Goal: Information Seeking & Learning: Compare options

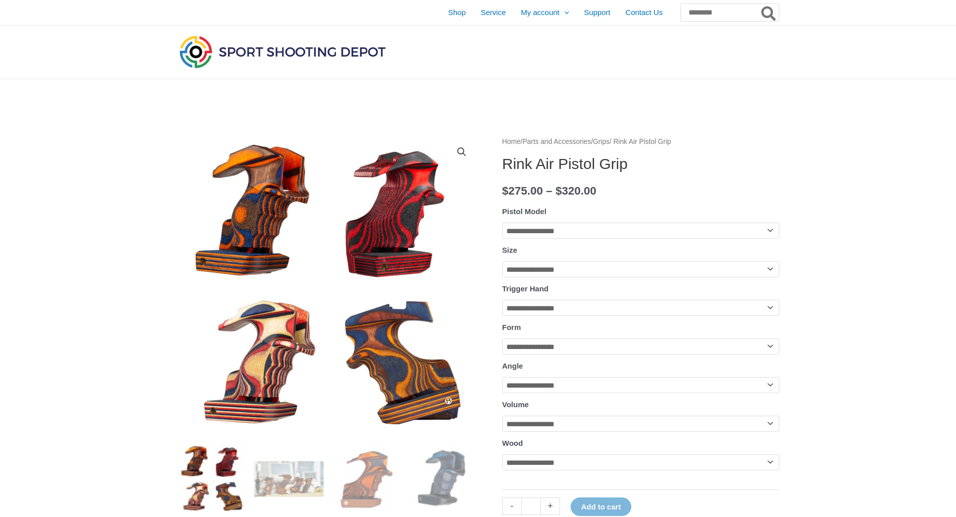
click at [556, 158] on h1 "Rink Air Pistol Grip" at bounding box center [640, 164] width 277 height 18
copy h1 "Rink Air Pistol Grip"
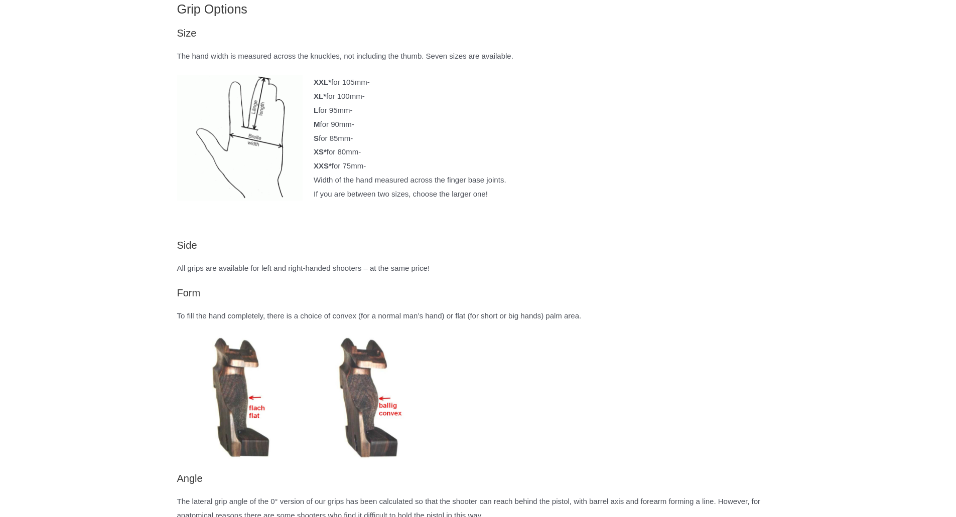
scroll to position [1405, 0]
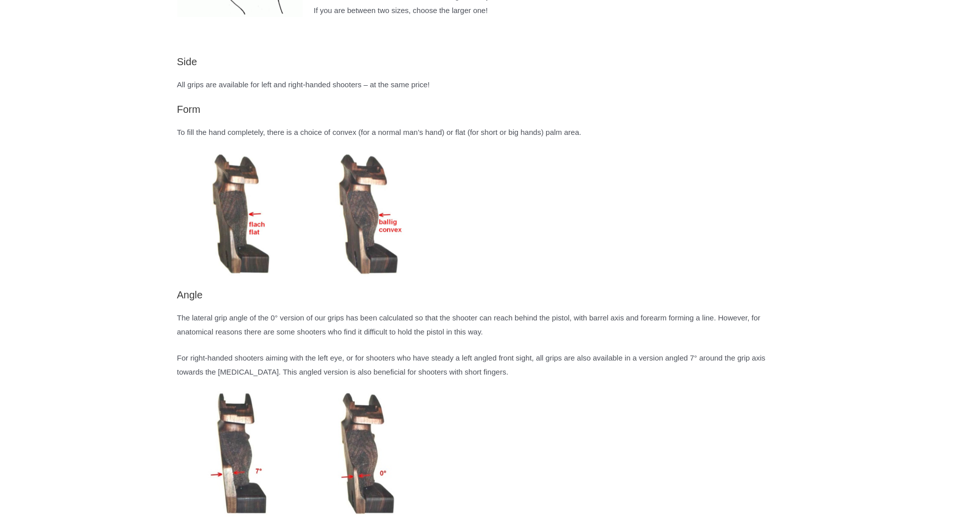
click at [238, 277] on img at bounding box center [239, 214] width 125 height 125
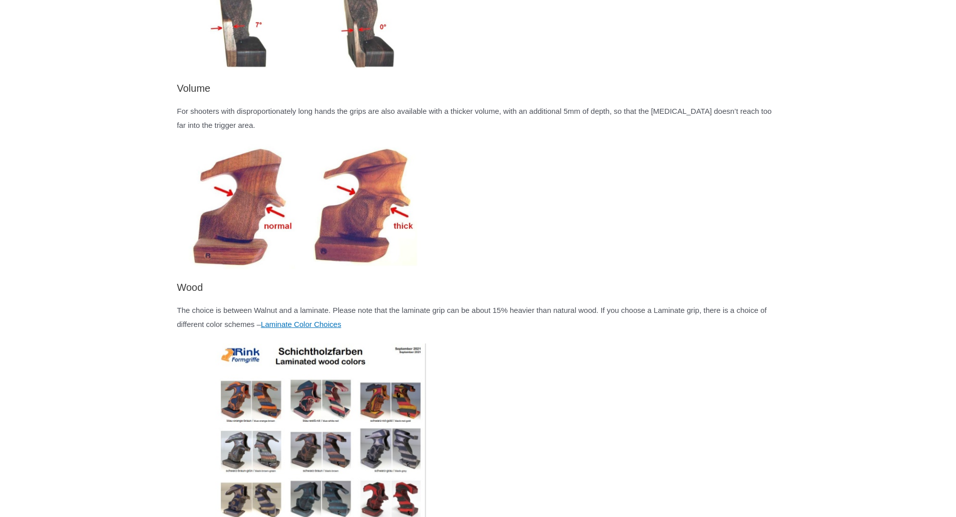
scroll to position [1907, 0]
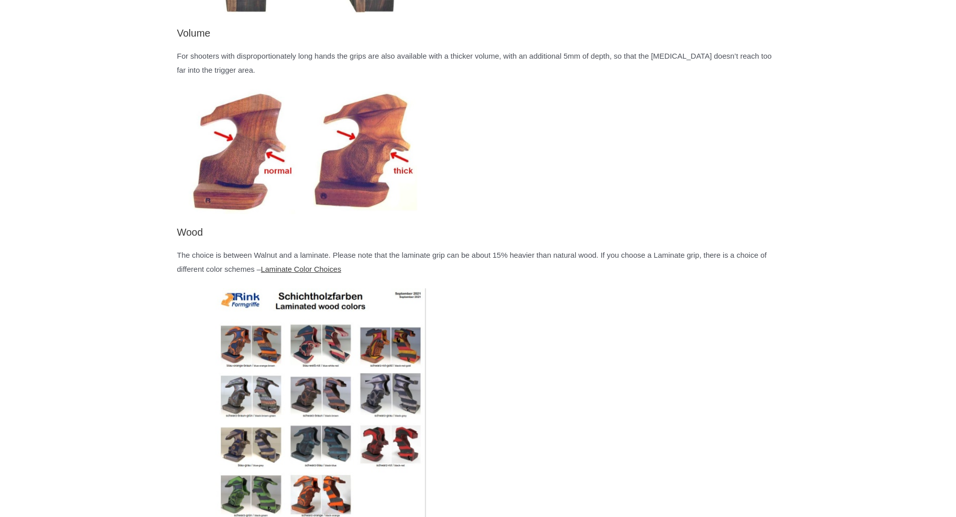
drag, startPoint x: 383, startPoint y: 285, endPoint x: 358, endPoint y: 279, distance: 25.9
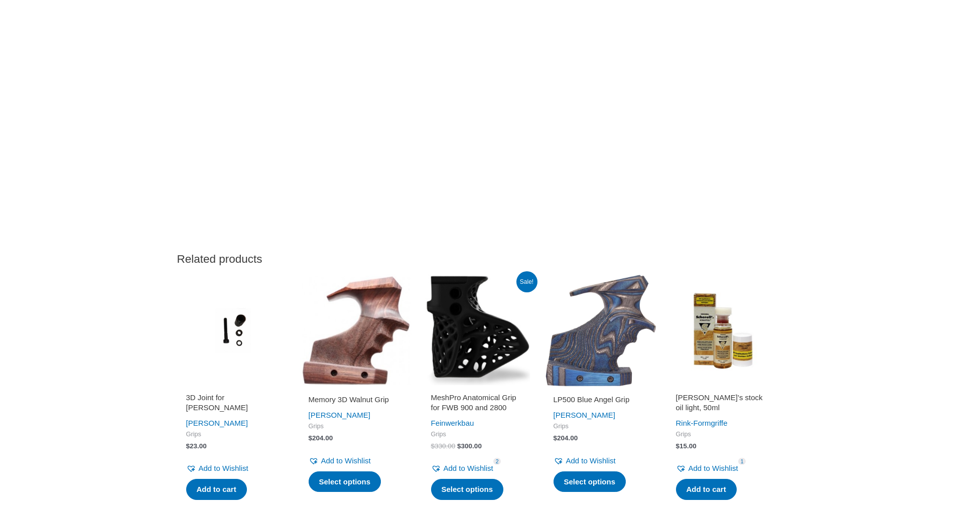
scroll to position [2810, 0]
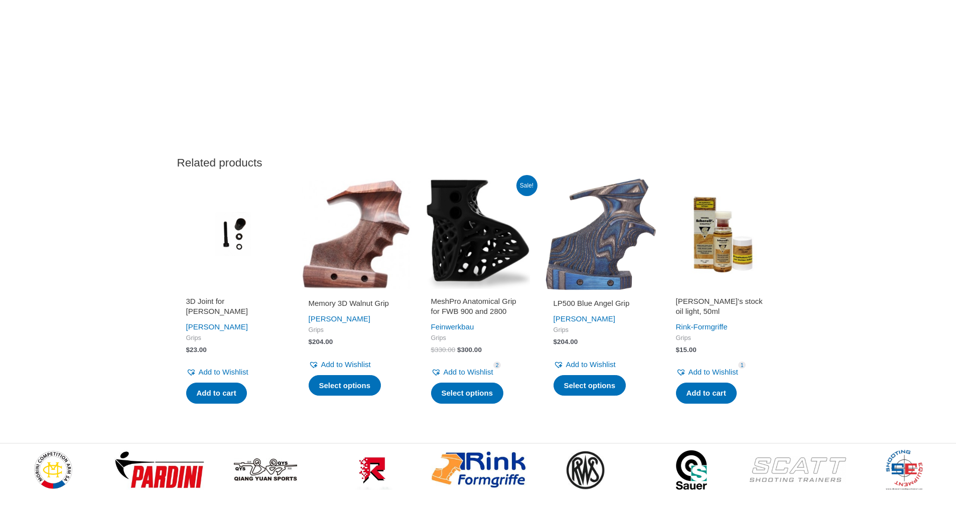
click at [583, 267] on img at bounding box center [600, 234] width 112 height 112
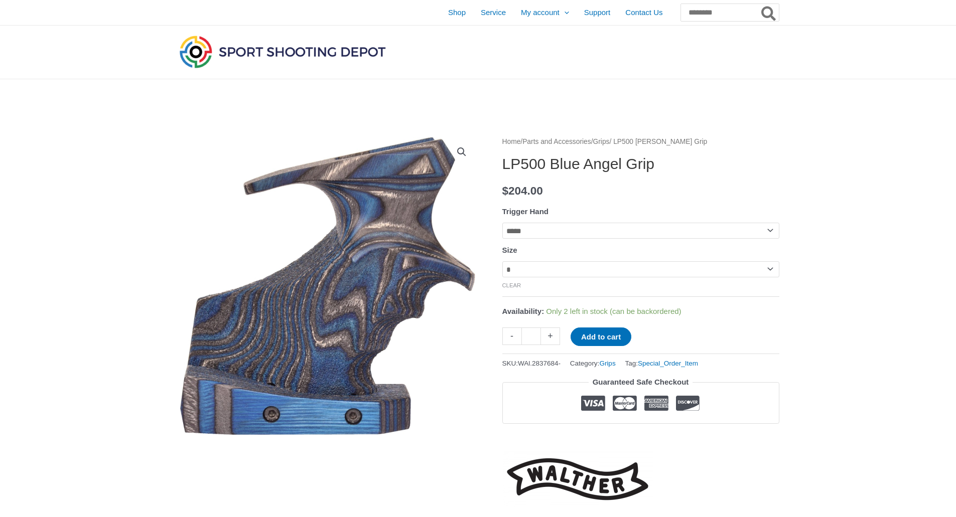
click at [384, 195] on img at bounding box center [290, 347] width 502 height 502
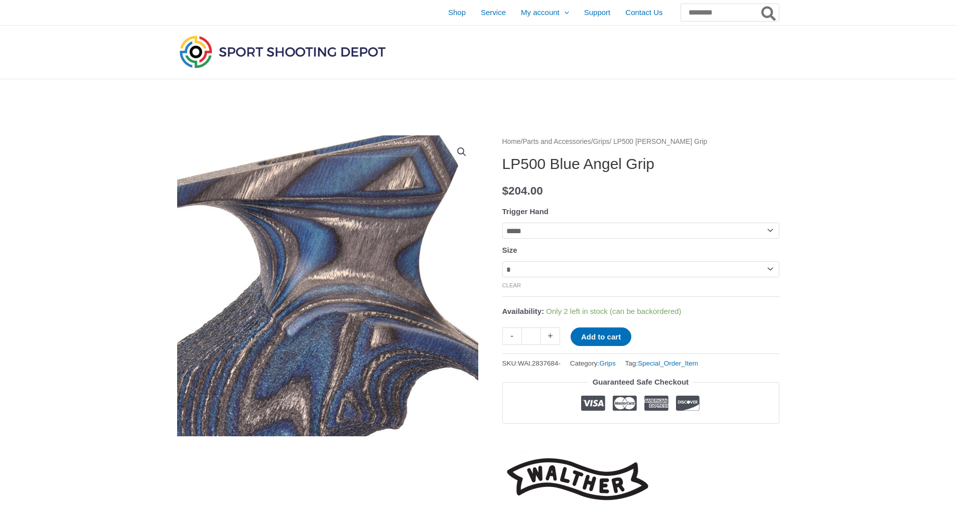
click at [466, 148] on link "View full-screen image gallery" at bounding box center [462, 152] width 18 height 18
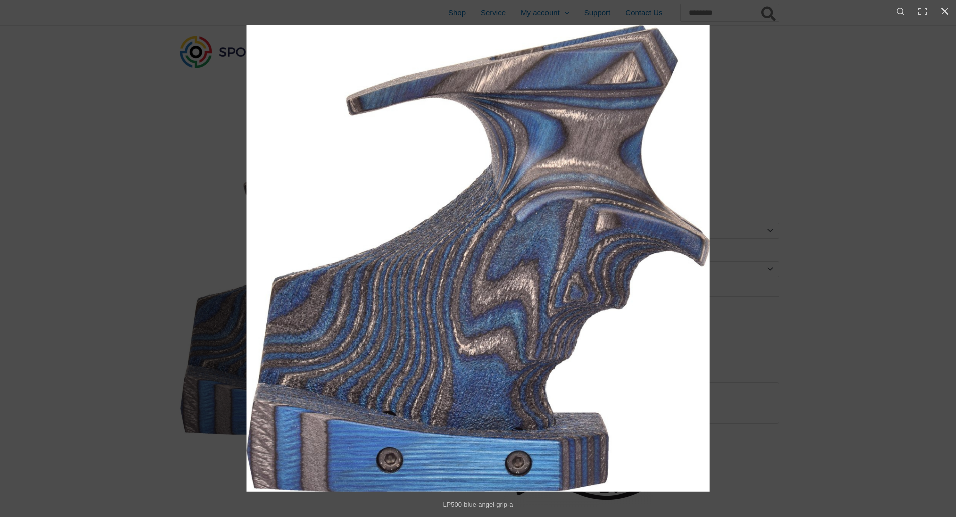
click at [370, 261] on img at bounding box center [477, 258] width 473 height 473
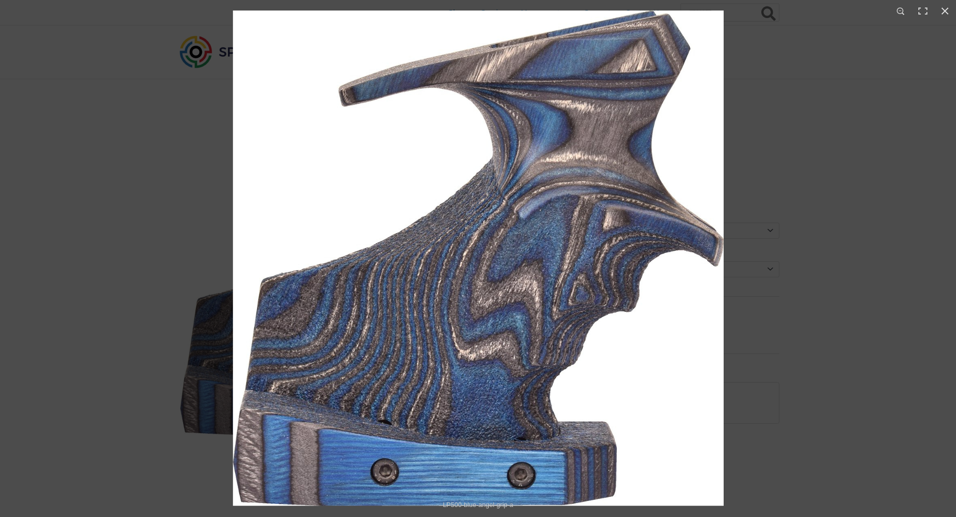
click at [714, 284] on img at bounding box center [478, 259] width 502 height 502
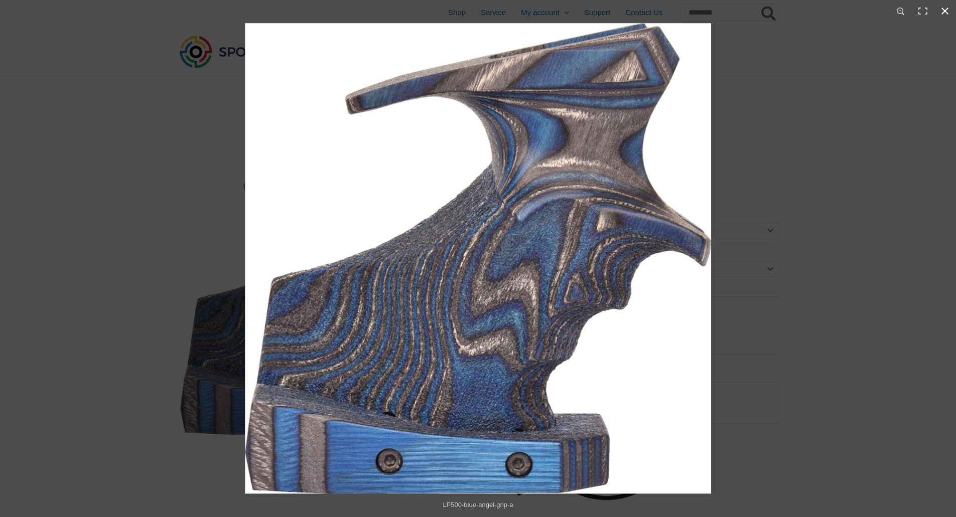
click at [840, 293] on div at bounding box center [694, 266] width 908 height 491
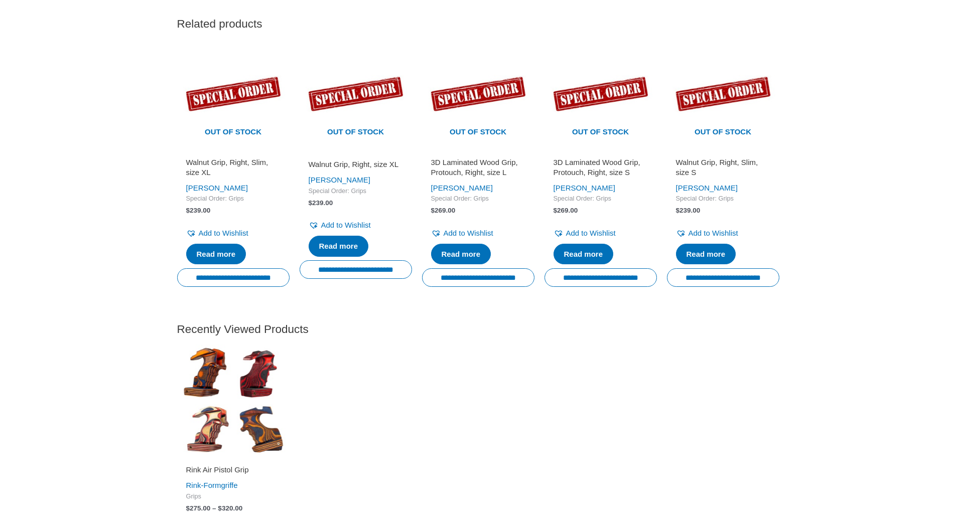
scroll to position [1254, 0]
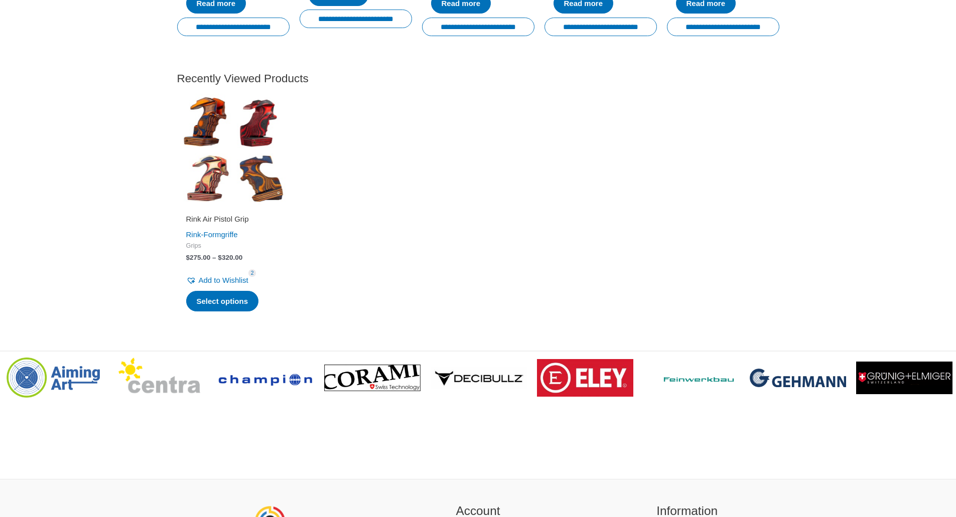
click at [183, 197] on img at bounding box center [233, 150] width 112 height 112
click at [203, 192] on img at bounding box center [233, 150] width 112 height 112
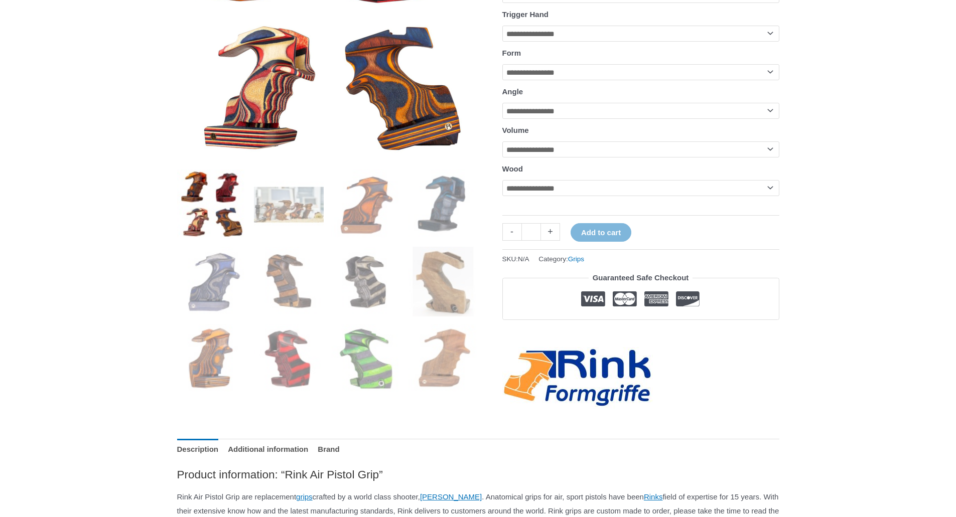
scroll to position [351, 0]
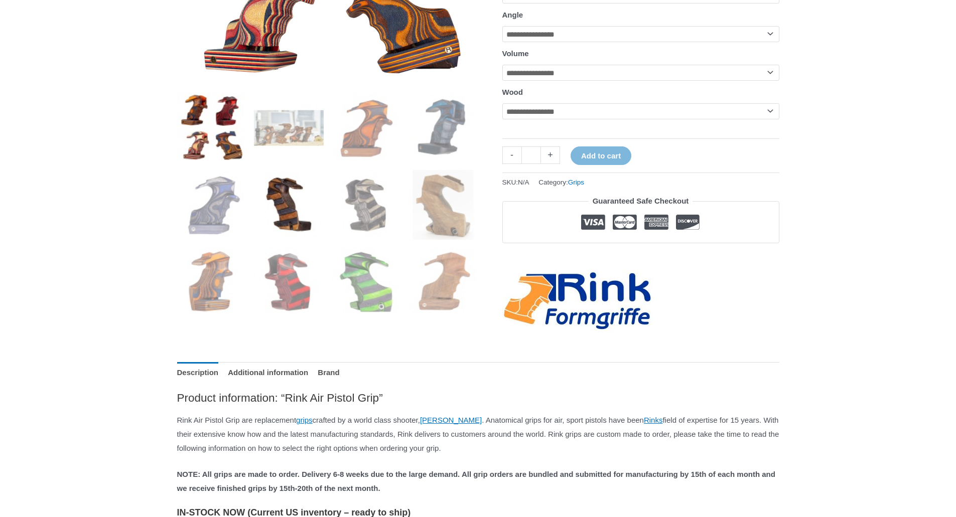
click at [287, 201] on img at bounding box center [289, 205] width 70 height 70
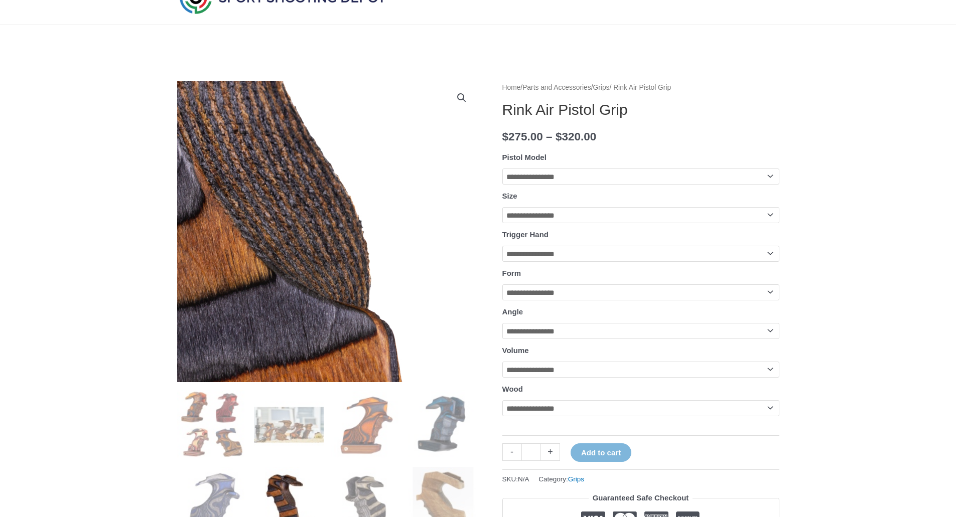
scroll to position [50, 0]
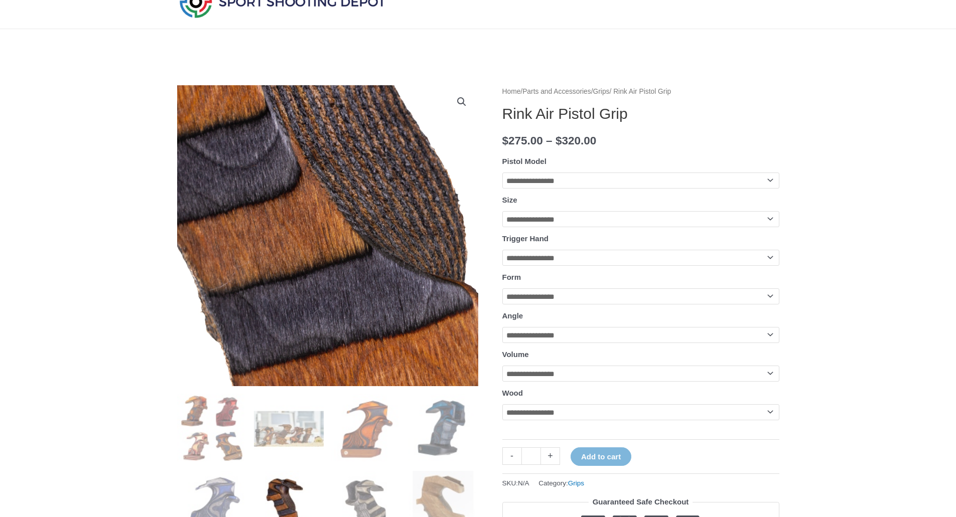
click at [309, 245] on img at bounding box center [370, 214] width 1003 height 1003
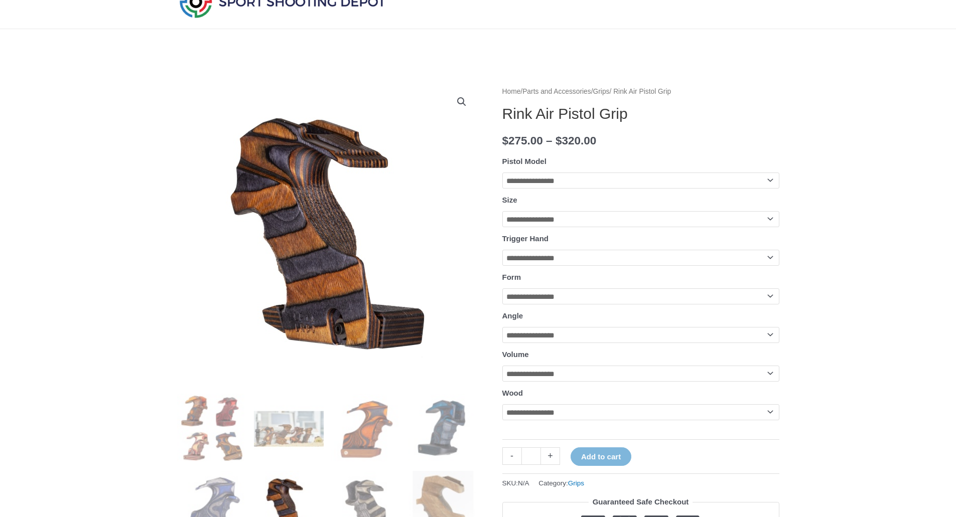
click at [459, 100] on link "View full-screen image gallery" at bounding box center [462, 102] width 18 height 18
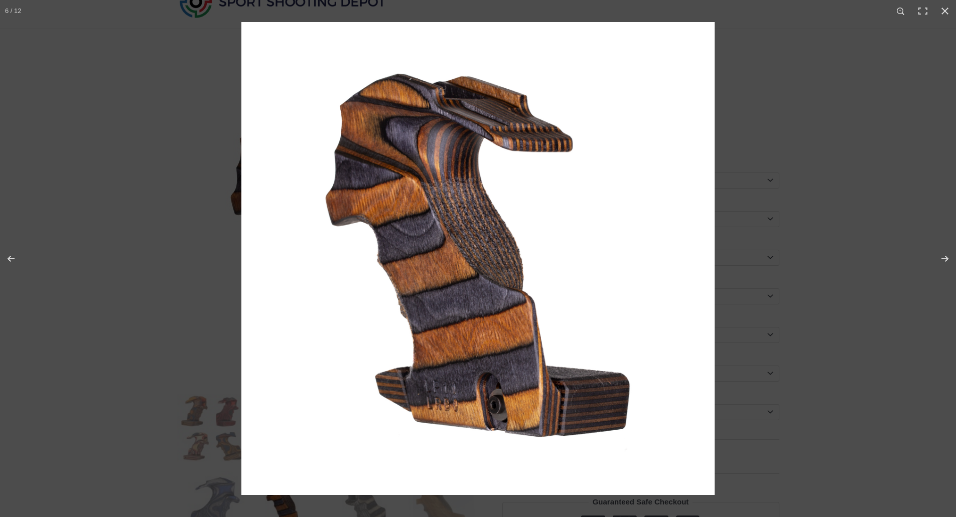
click at [532, 246] on img at bounding box center [477, 258] width 473 height 473
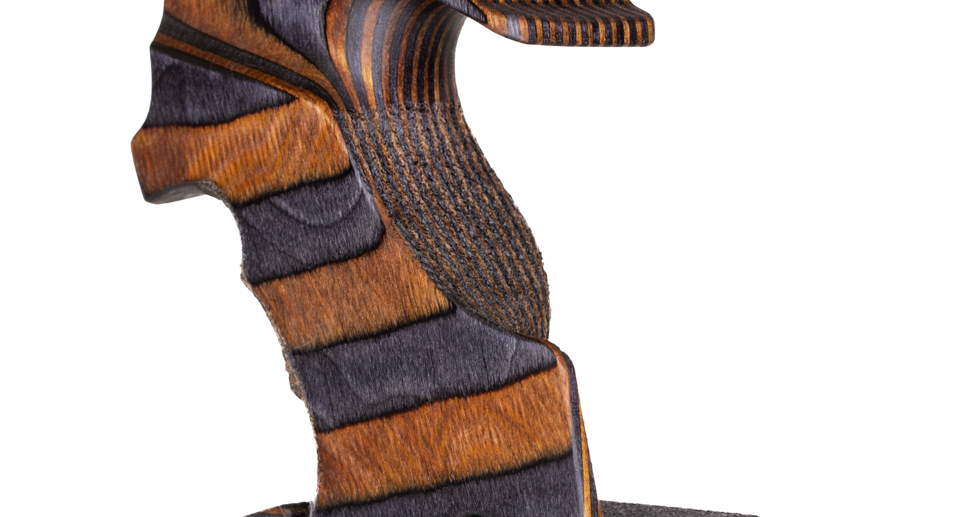
click at [521, 248] on img at bounding box center [453, 272] width 1003 height 1003
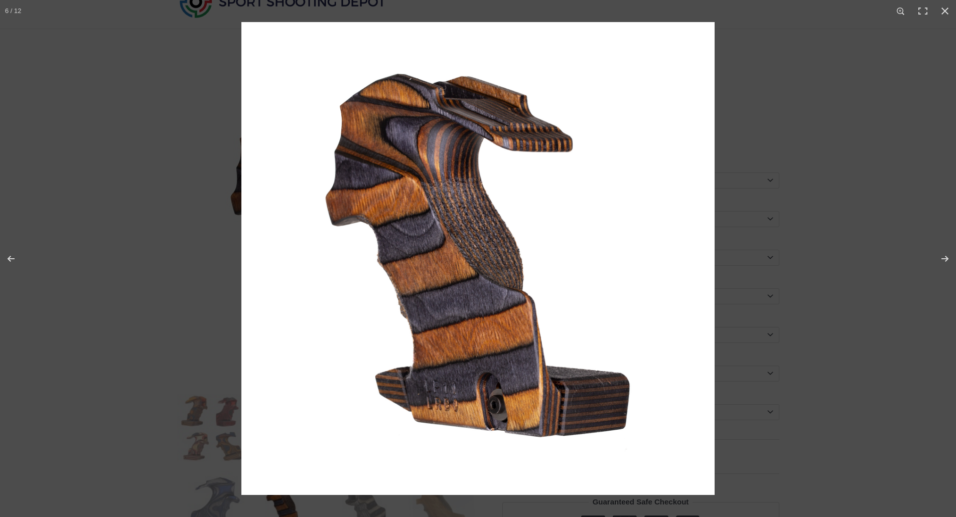
click at [420, 413] on img at bounding box center [477, 258] width 473 height 473
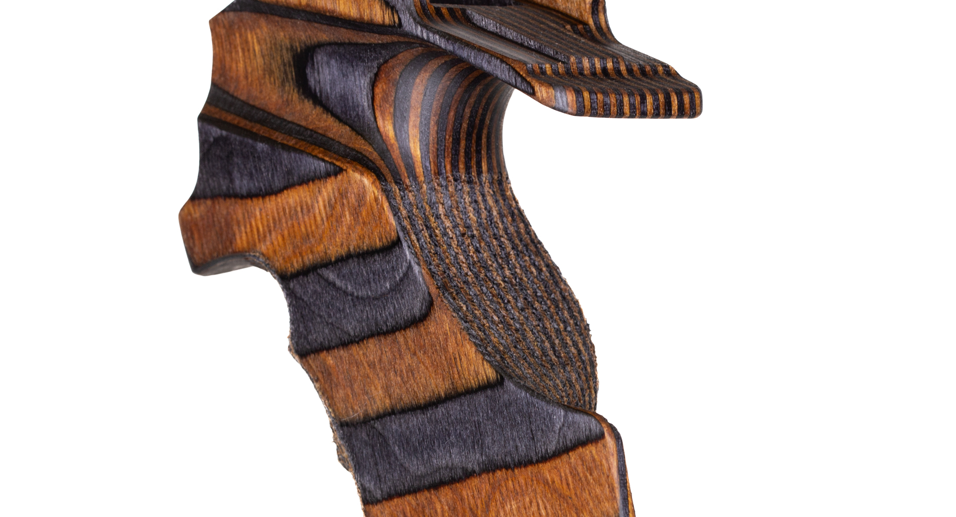
click at [378, 252] on img at bounding box center [501, 344] width 1003 height 1003
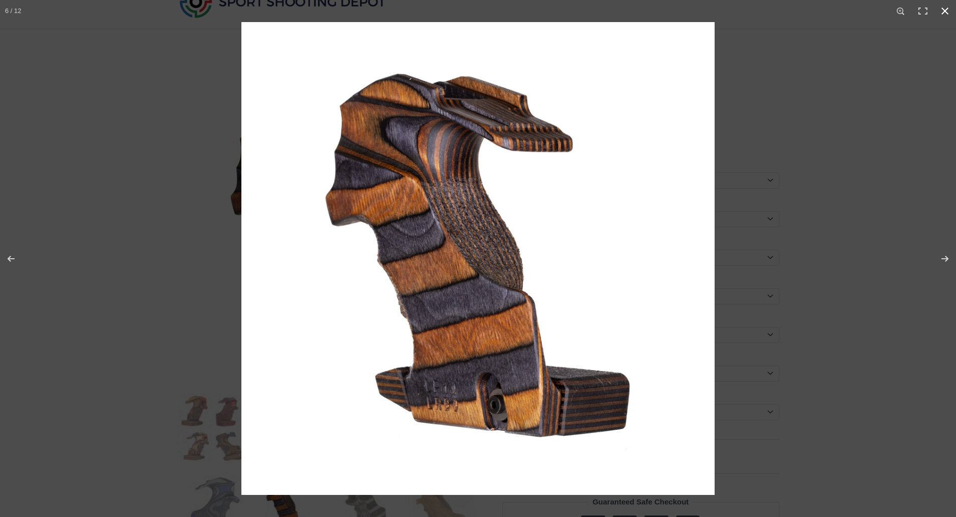
click at [930, 226] on div at bounding box center [719, 280] width 956 height 517
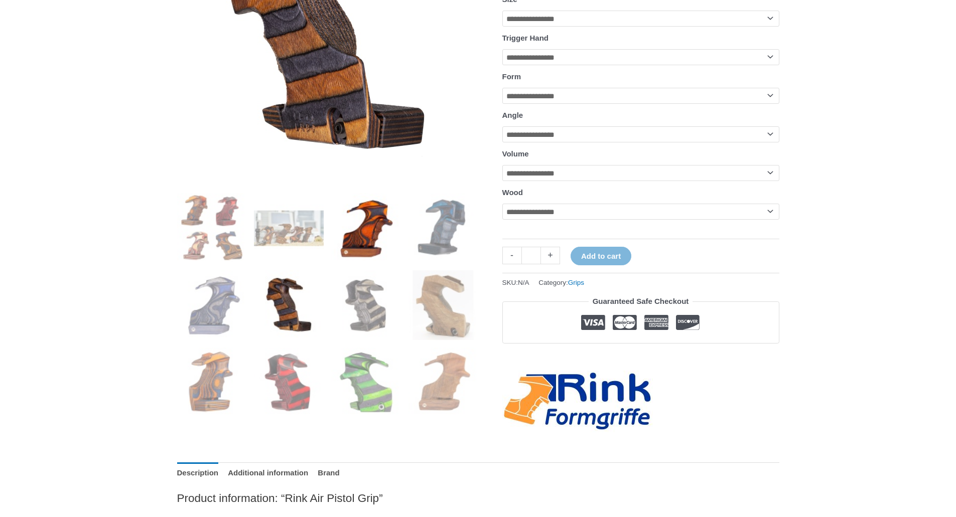
click at [371, 219] on img at bounding box center [366, 228] width 70 height 70
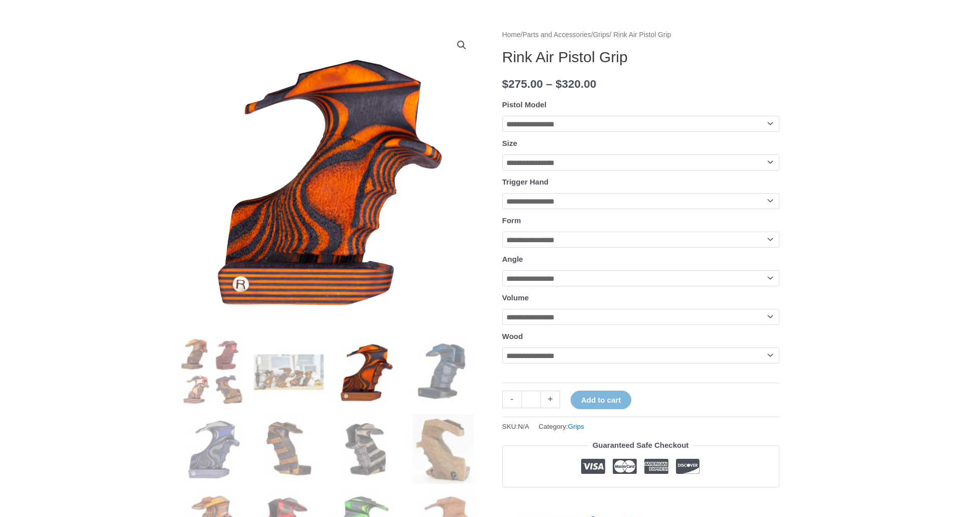
scroll to position [100, 0]
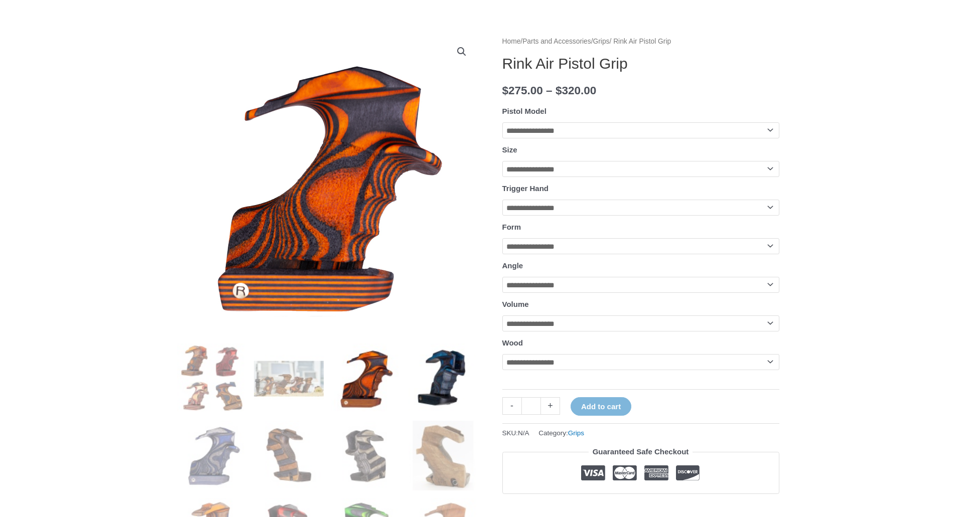
click at [458, 377] on img at bounding box center [443, 379] width 70 height 70
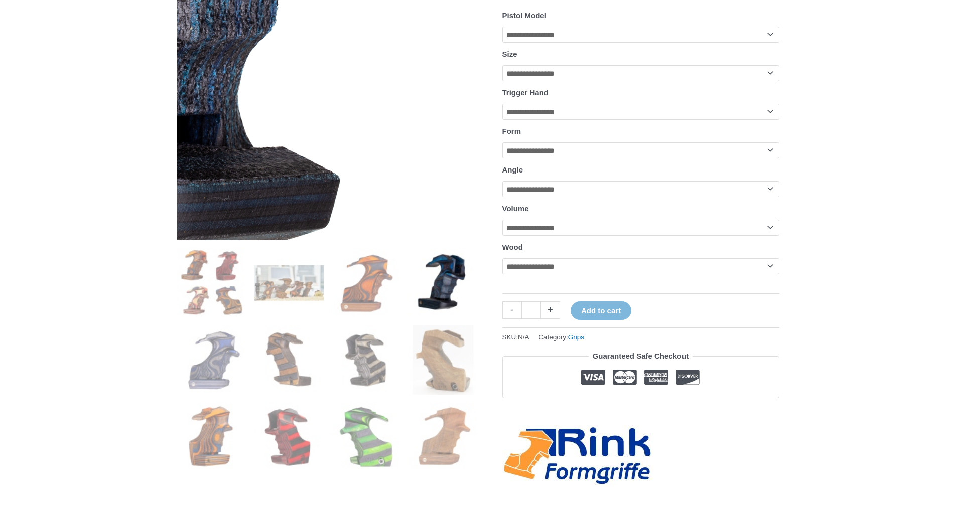
scroll to position [351, 0]
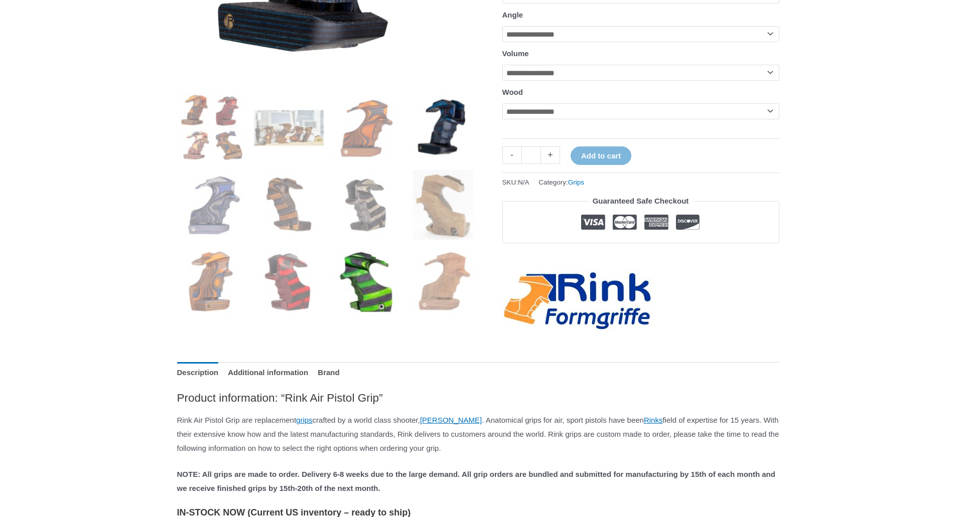
click at [349, 298] on img at bounding box center [366, 282] width 70 height 70
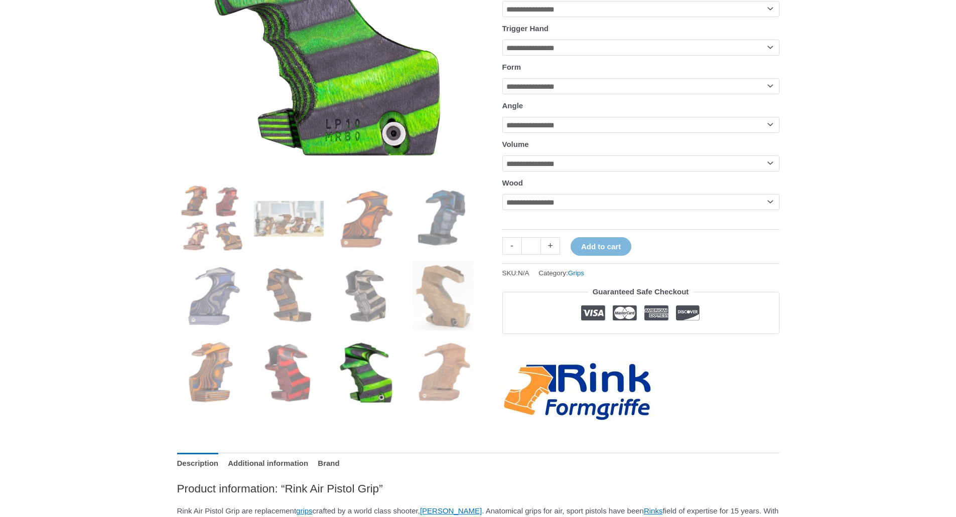
scroll to position [251, 0]
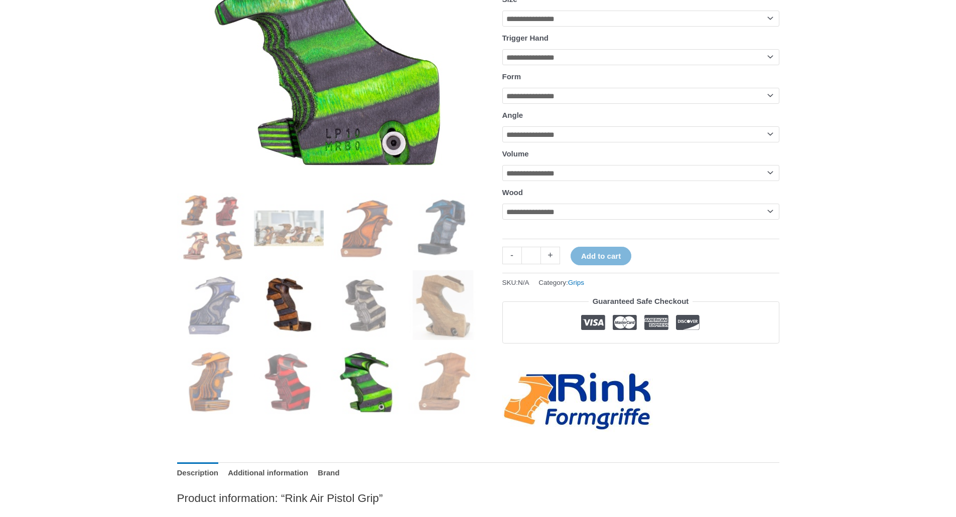
click at [304, 311] on img at bounding box center [289, 305] width 70 height 70
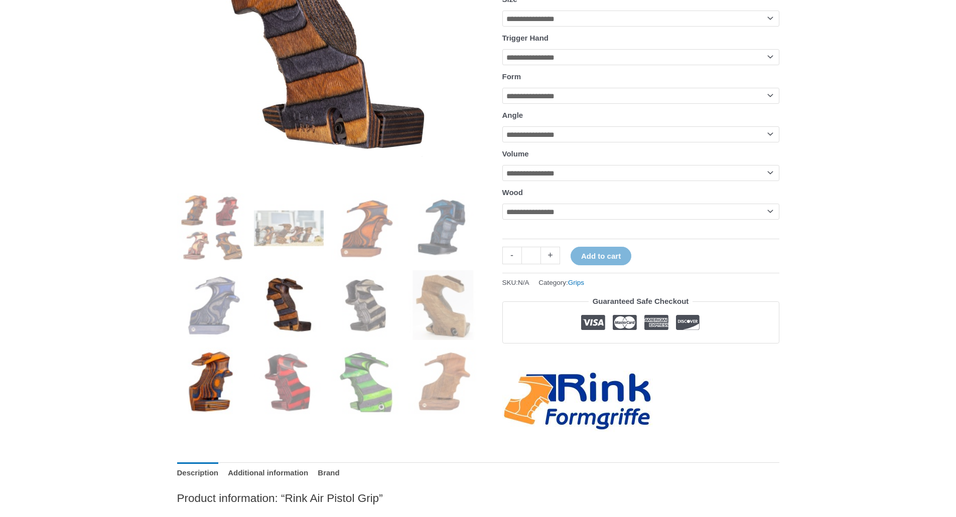
click at [236, 376] on img at bounding box center [212, 383] width 70 height 70
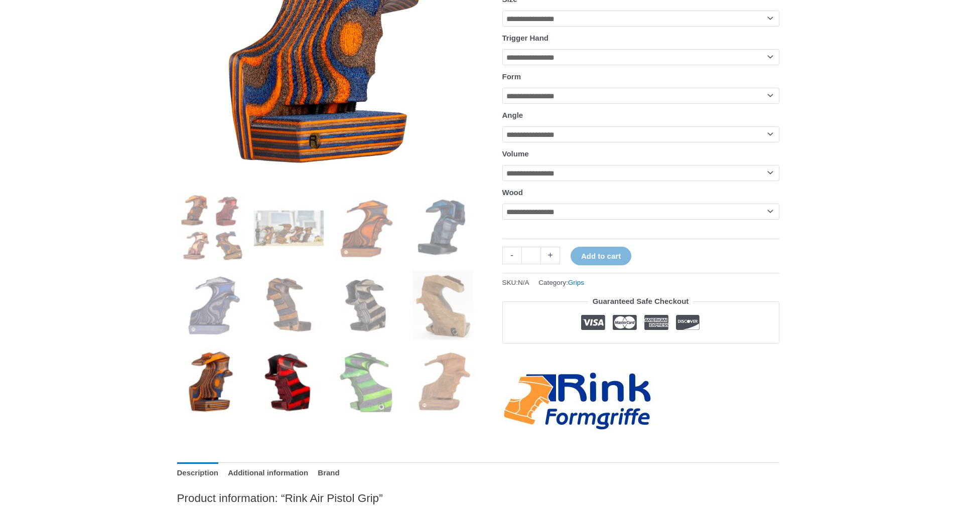
click at [297, 393] on img at bounding box center [289, 383] width 70 height 70
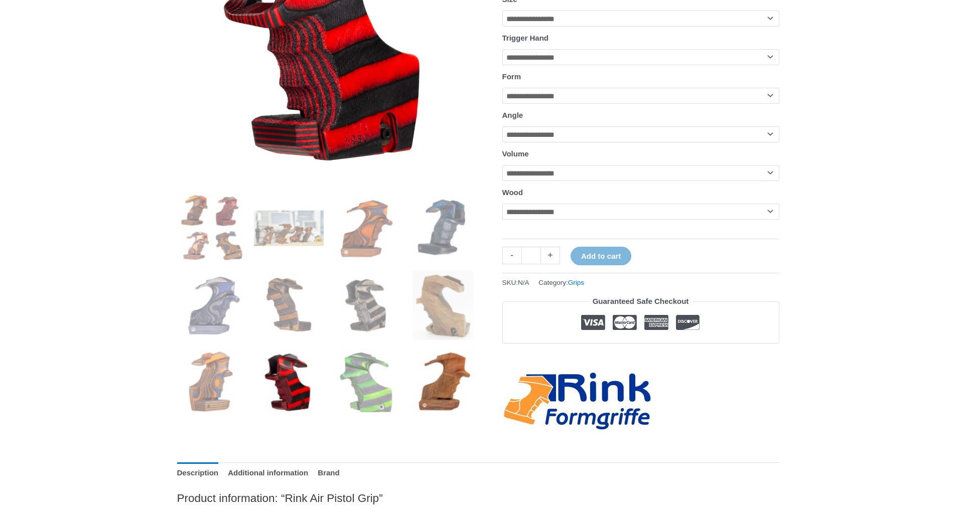
click at [423, 401] on img at bounding box center [443, 383] width 70 height 70
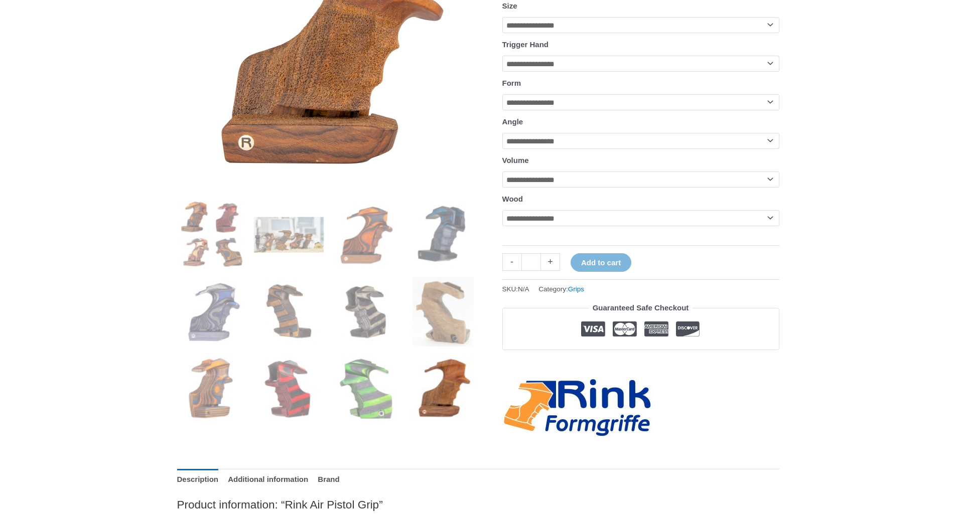
scroll to position [201, 0]
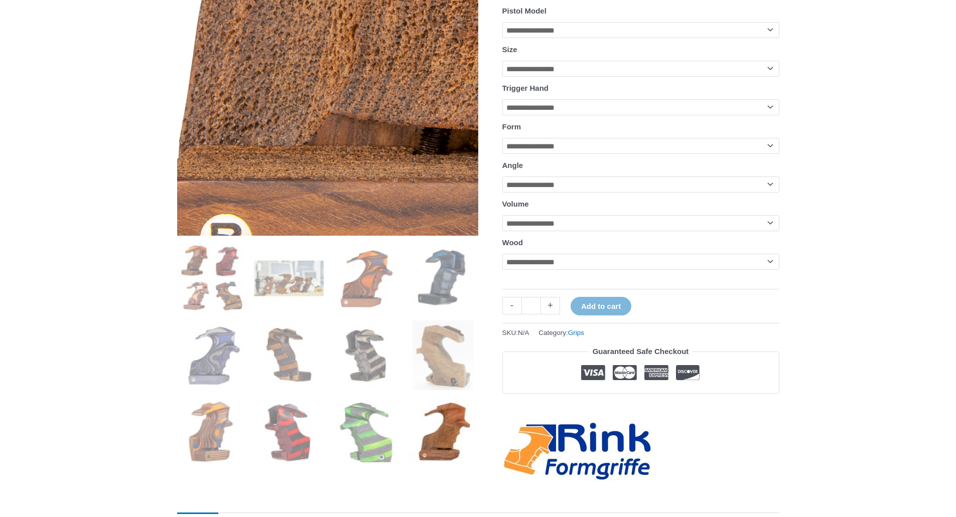
drag, startPoint x: 237, startPoint y: 198, endPoint x: 254, endPoint y: 164, distance: 38.1
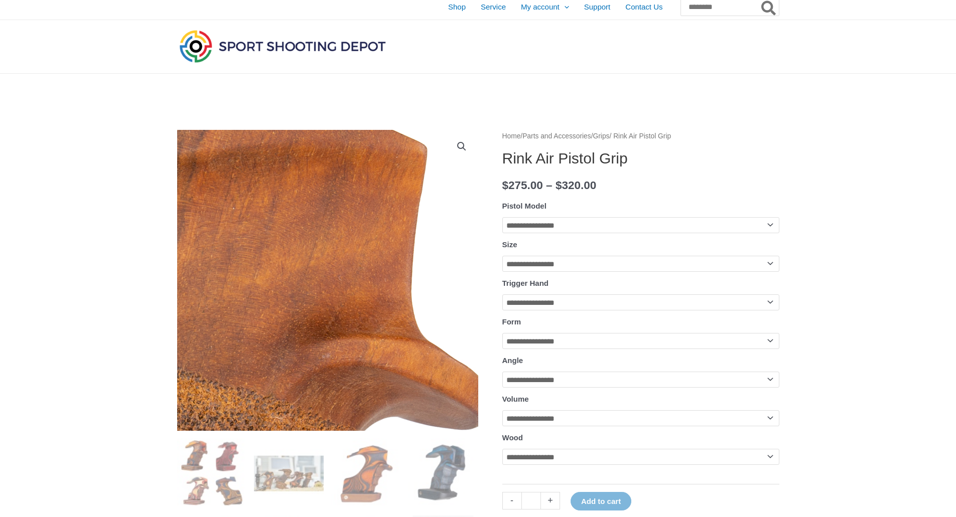
scroll to position [0, 0]
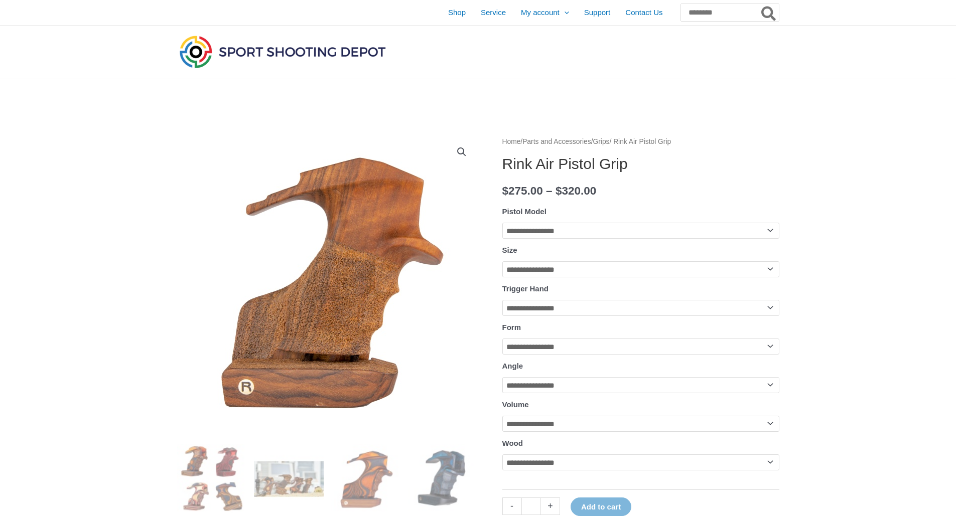
click at [547, 236] on select "**********" at bounding box center [640, 231] width 277 height 16
select select "********"
click at [502, 223] on select "**********" at bounding box center [640, 231] width 277 height 16
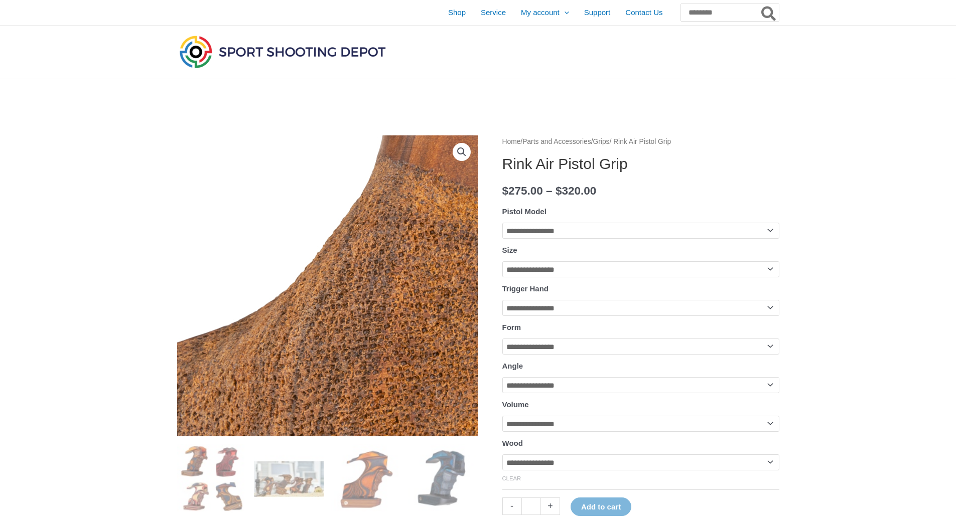
click at [279, 259] on img at bounding box center [385, 313] width 1003 height 1003
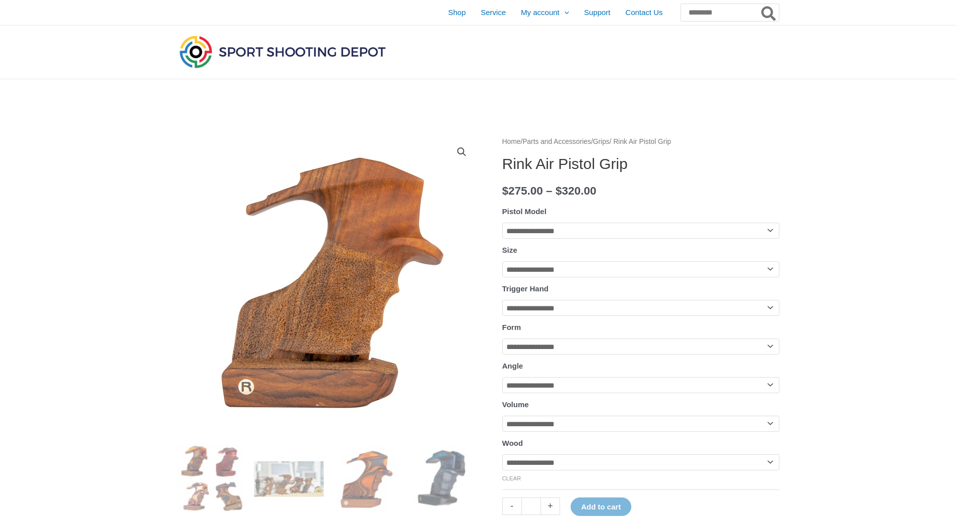
drag, startPoint x: 493, startPoint y: 75, endPoint x: 487, endPoint y: 77, distance: 5.7
click at [493, 75] on div at bounding box center [379, 52] width 405 height 53
click at [305, 45] on img at bounding box center [282, 51] width 211 height 37
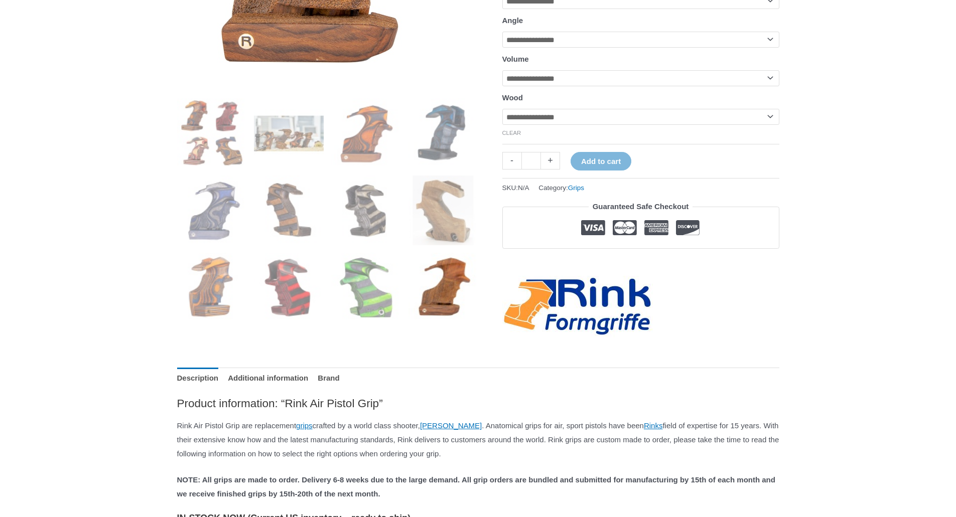
scroll to position [351, 0]
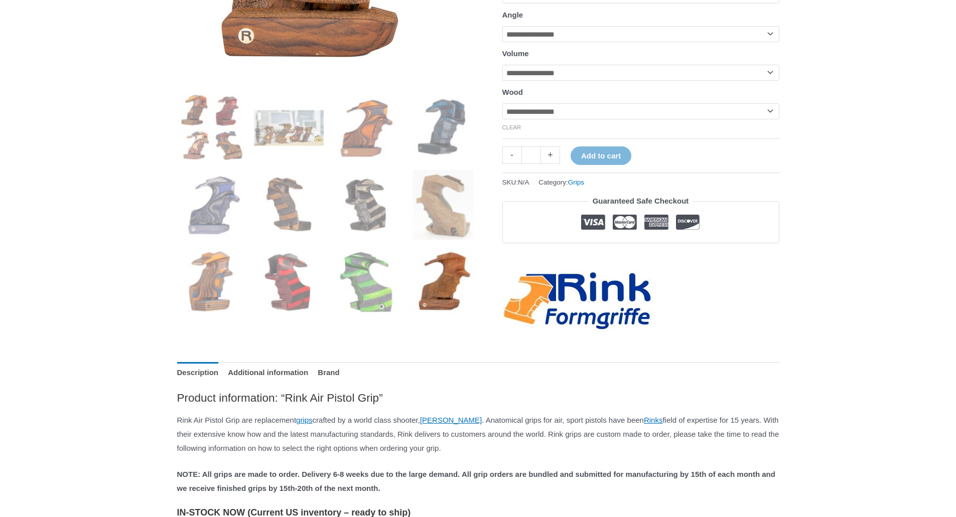
click at [545, 319] on img at bounding box center [577, 301] width 151 height 62
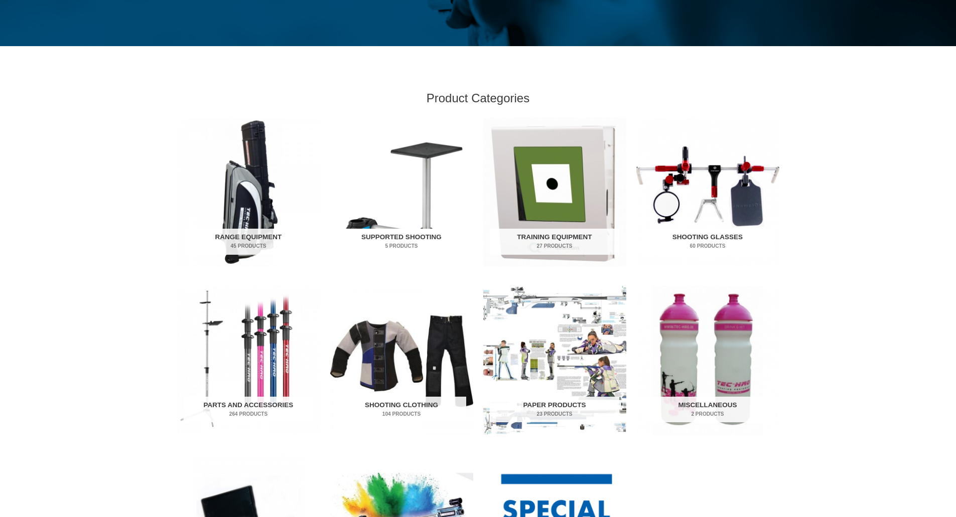
scroll to position [301, 0]
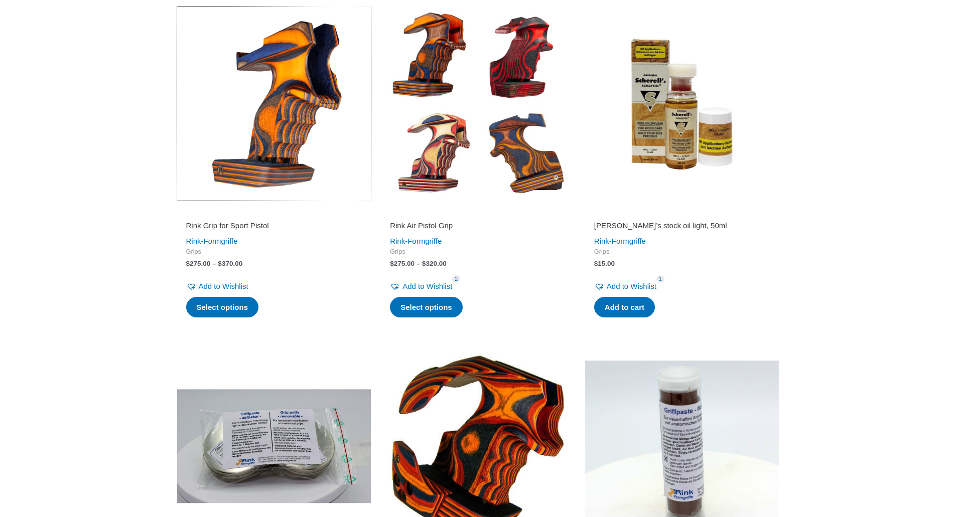
scroll to position [552, 0]
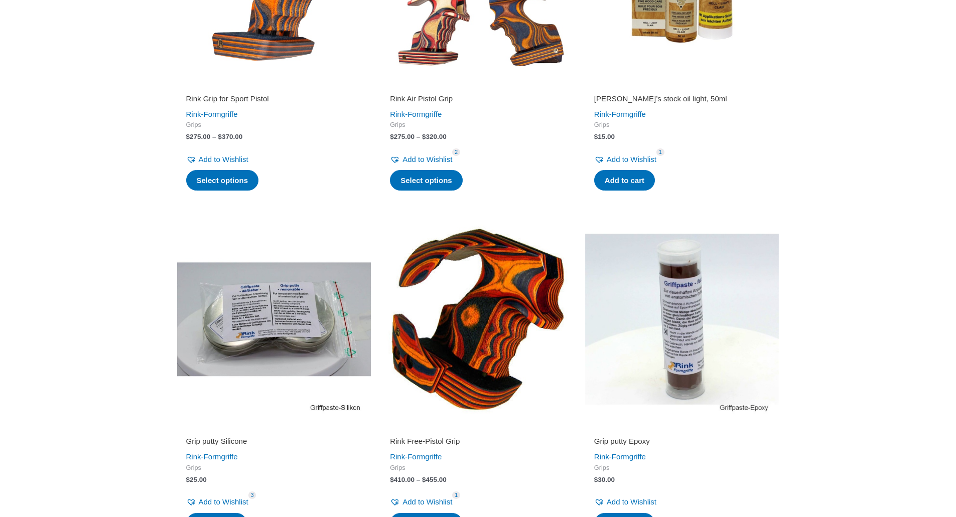
click at [499, 271] on img at bounding box center [478, 319] width 194 height 194
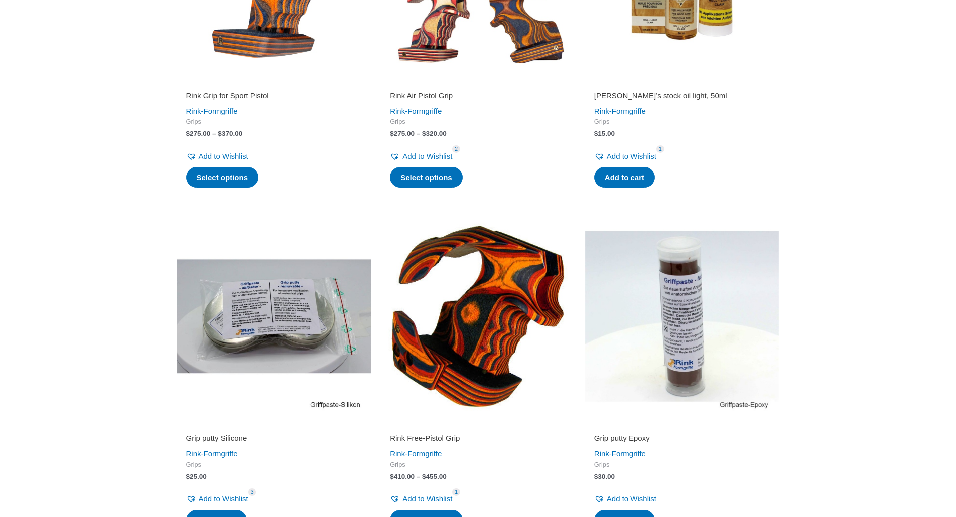
scroll to position [702, 0]
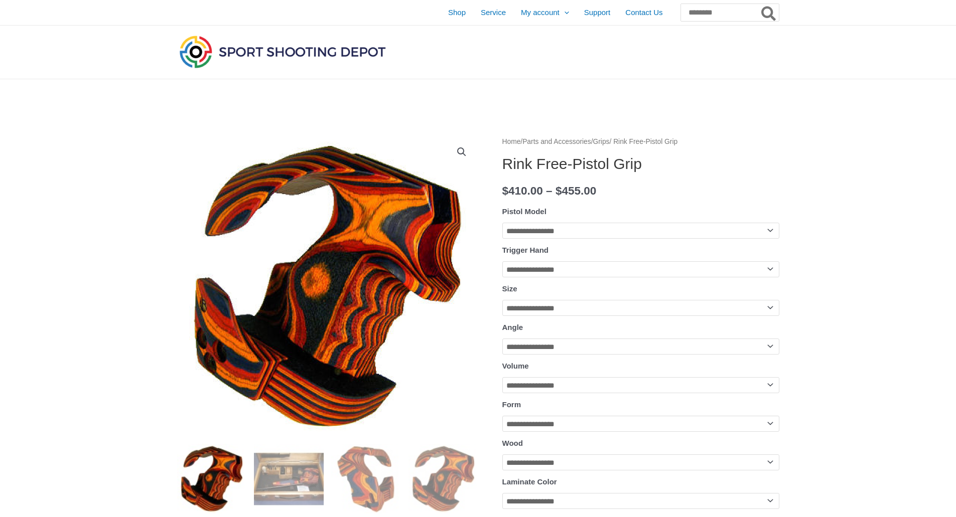
scroll to position [151, 0]
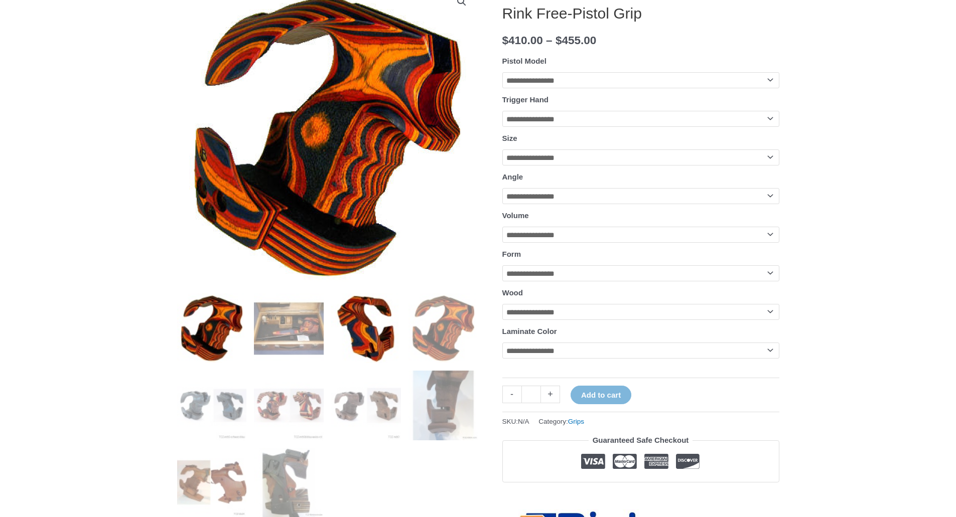
click at [371, 329] on img at bounding box center [366, 329] width 70 height 70
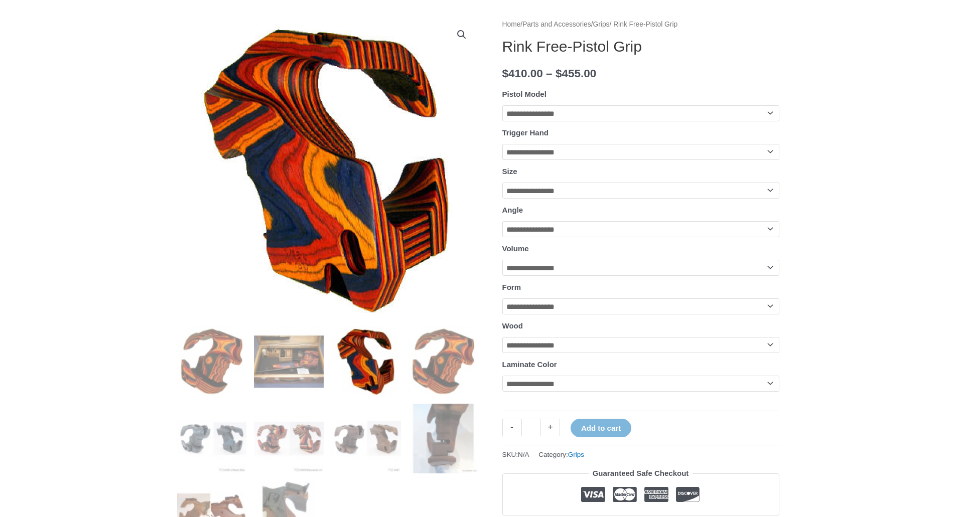
scroll to position [100, 0]
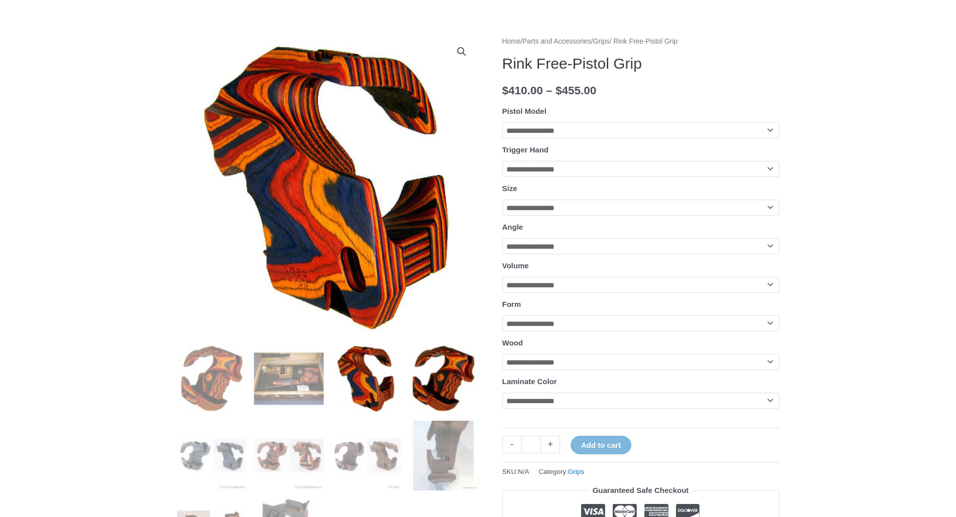
click at [458, 371] on img at bounding box center [443, 379] width 70 height 70
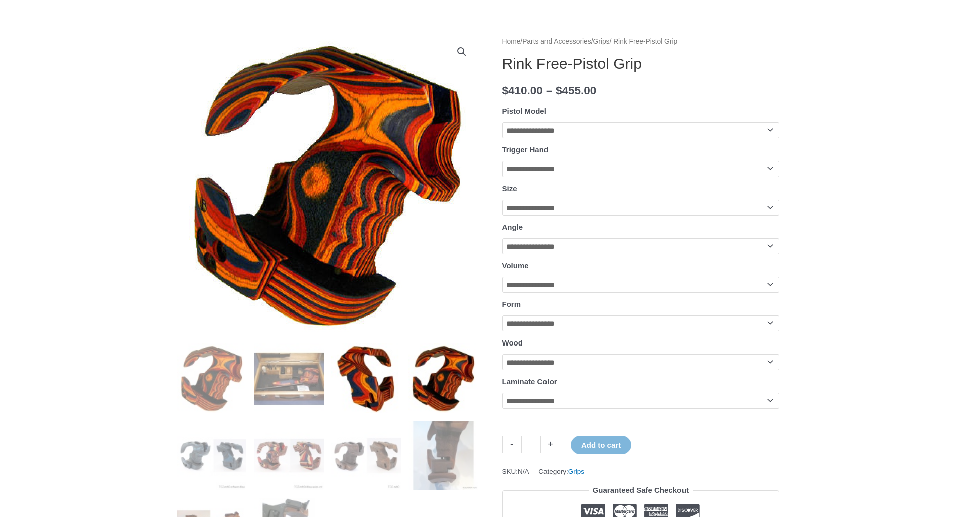
click at [392, 382] on img at bounding box center [366, 379] width 70 height 70
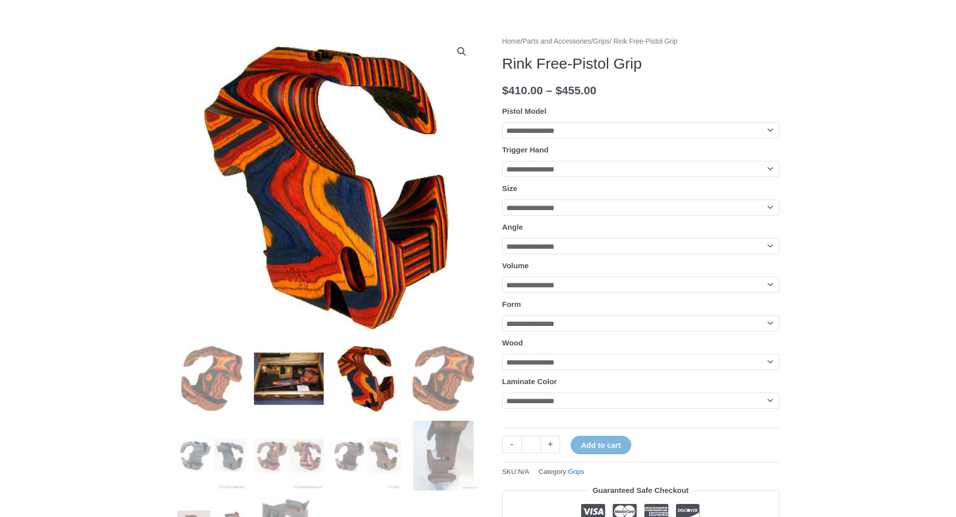
click at [275, 397] on img at bounding box center [289, 379] width 70 height 70
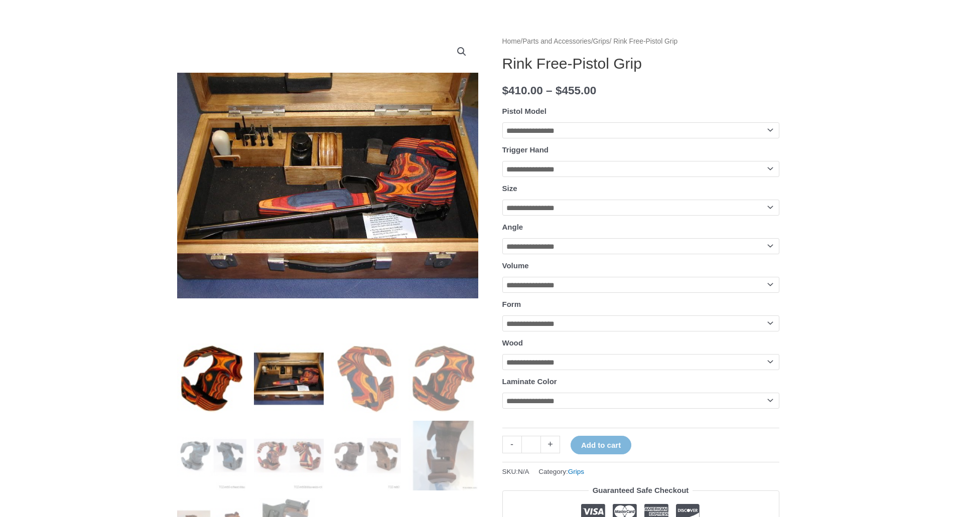
click at [191, 386] on img at bounding box center [212, 379] width 70 height 70
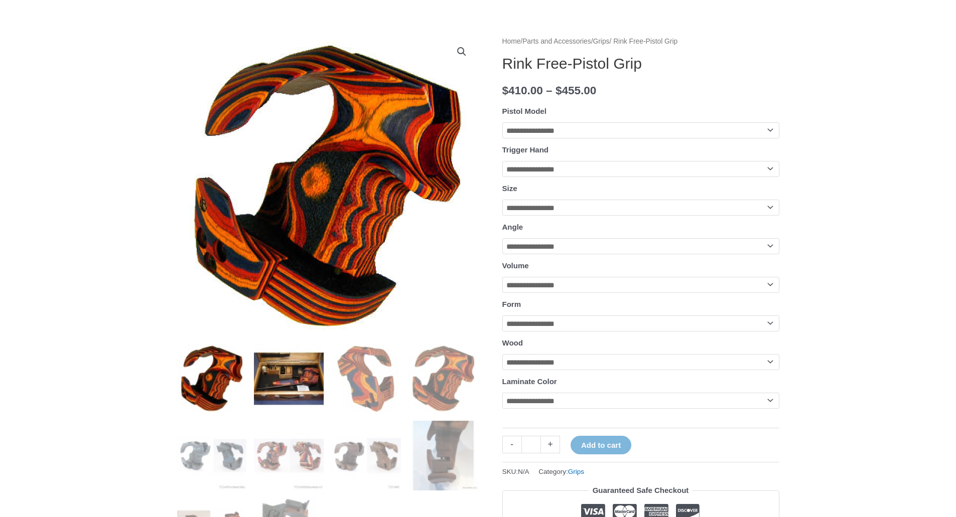
click at [272, 392] on img at bounding box center [289, 379] width 70 height 70
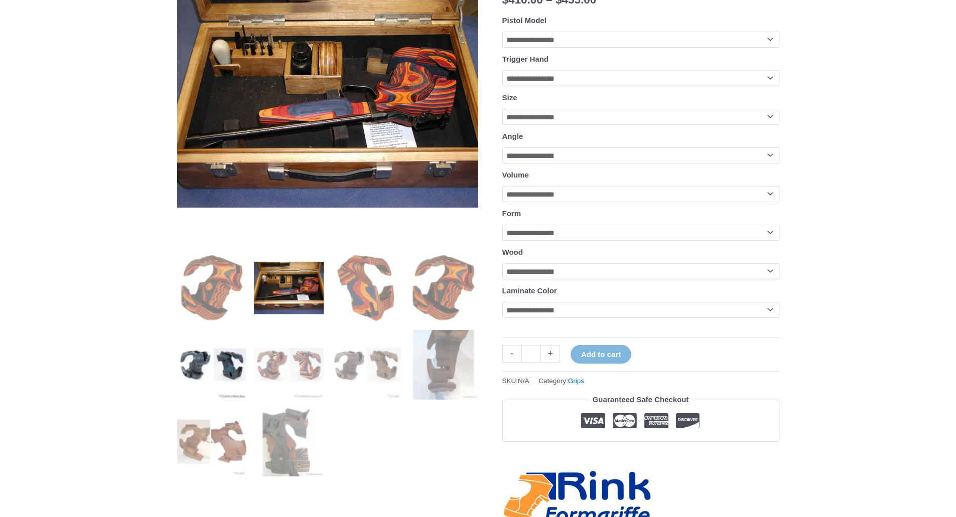
scroll to position [251, 0]
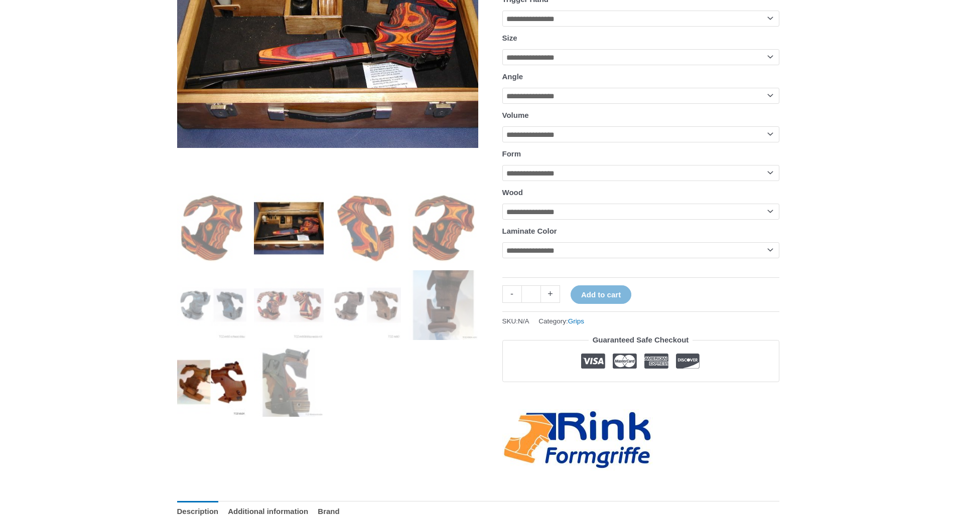
click at [212, 365] on img at bounding box center [212, 383] width 70 height 70
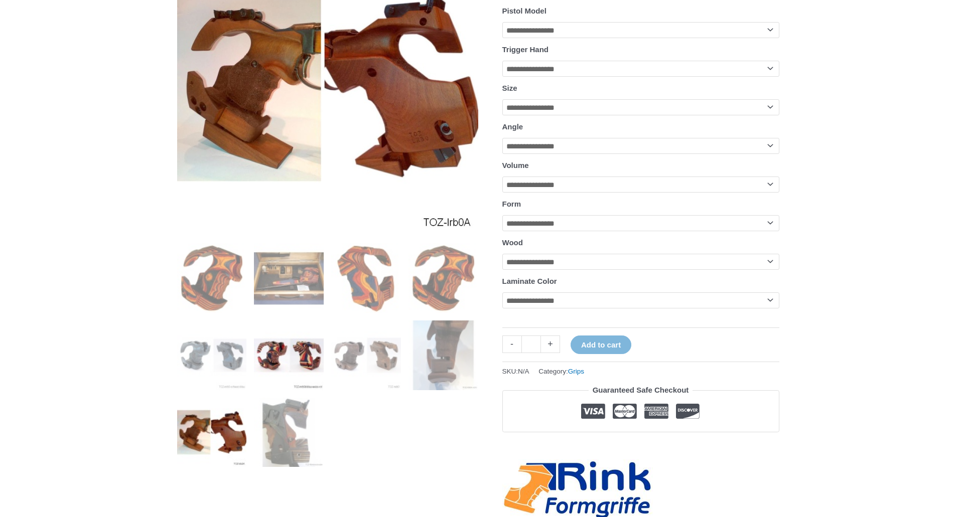
scroll to position [151, 0]
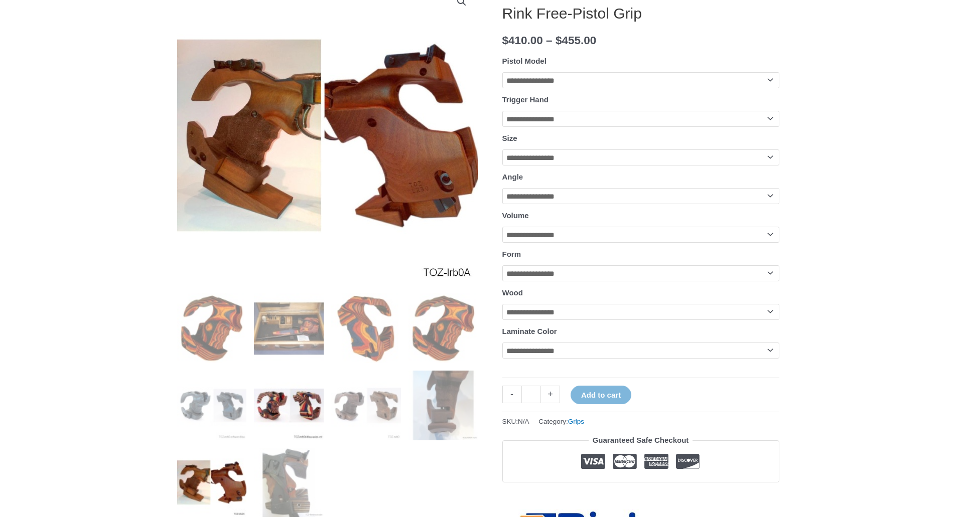
click at [274, 413] on img at bounding box center [289, 406] width 70 height 70
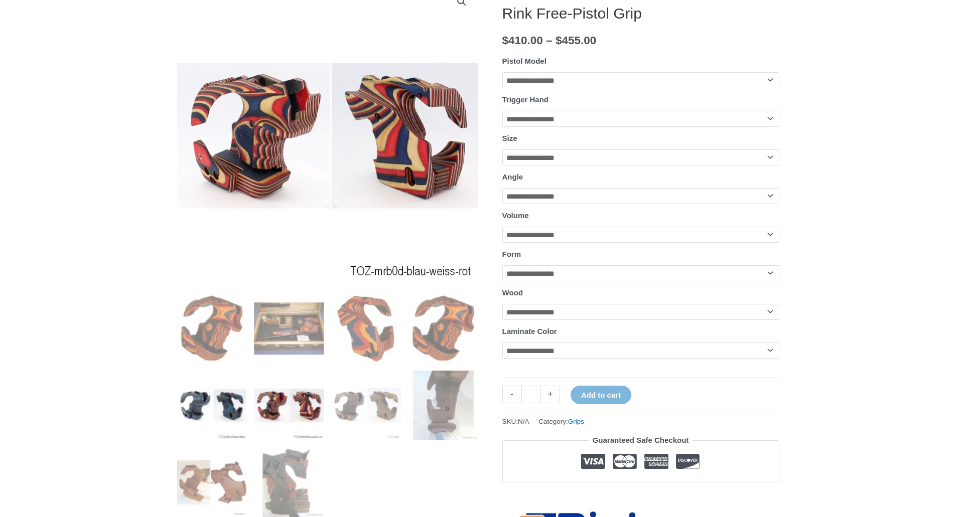
click at [194, 422] on img at bounding box center [212, 406] width 70 height 70
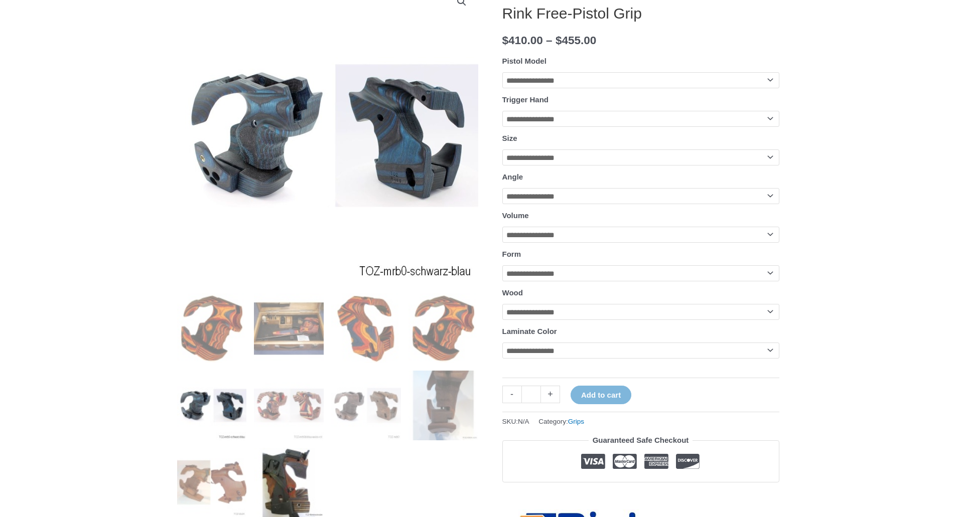
click at [301, 508] on img at bounding box center [289, 483] width 70 height 70
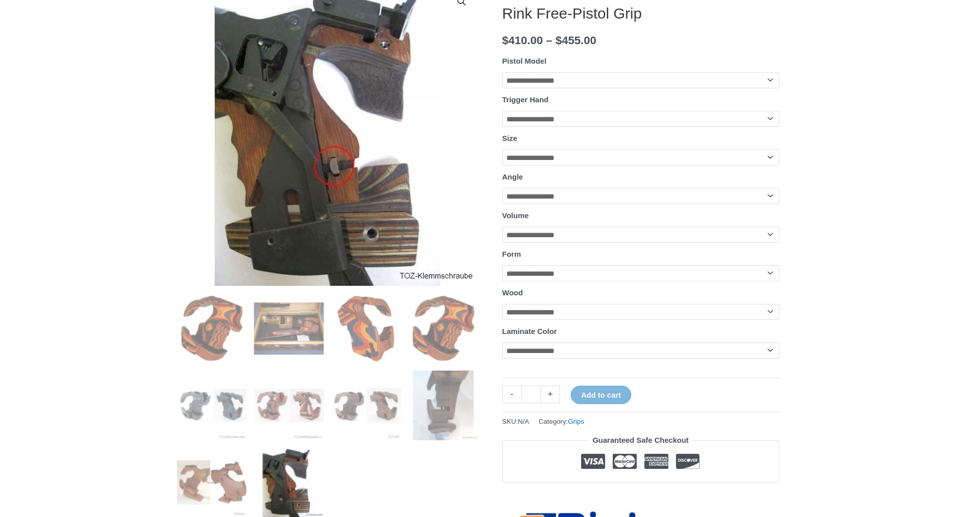
click at [291, 500] on img at bounding box center [289, 483] width 70 height 70
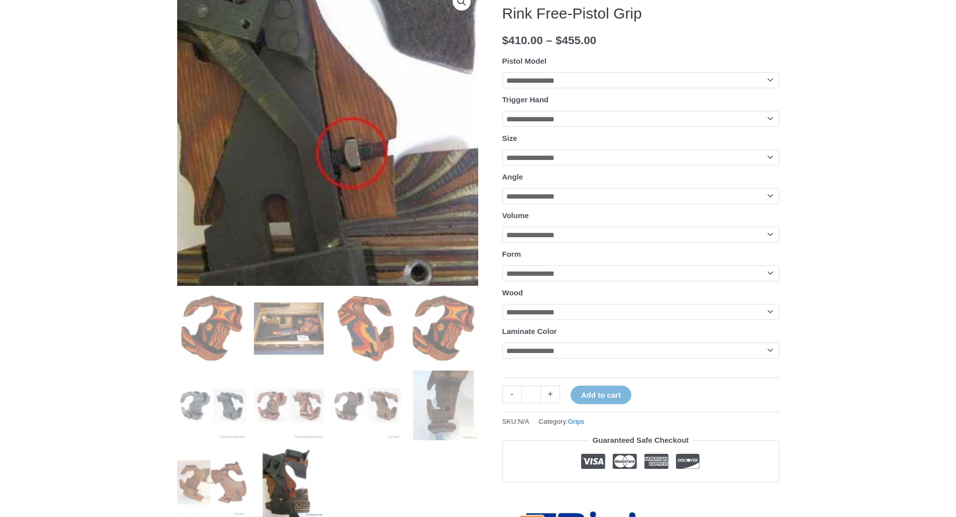
click at [311, 183] on img at bounding box center [340, 98] width 535 height 535
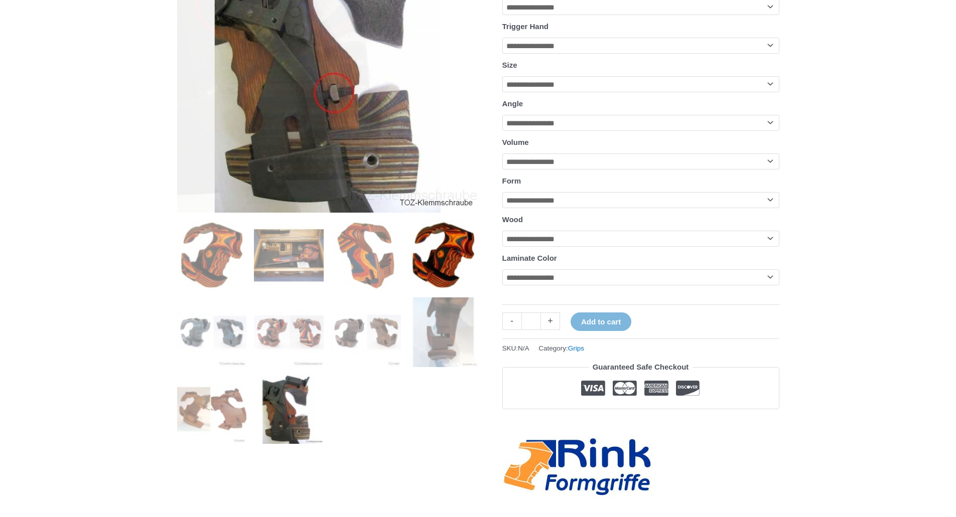
scroll to position [351, 0]
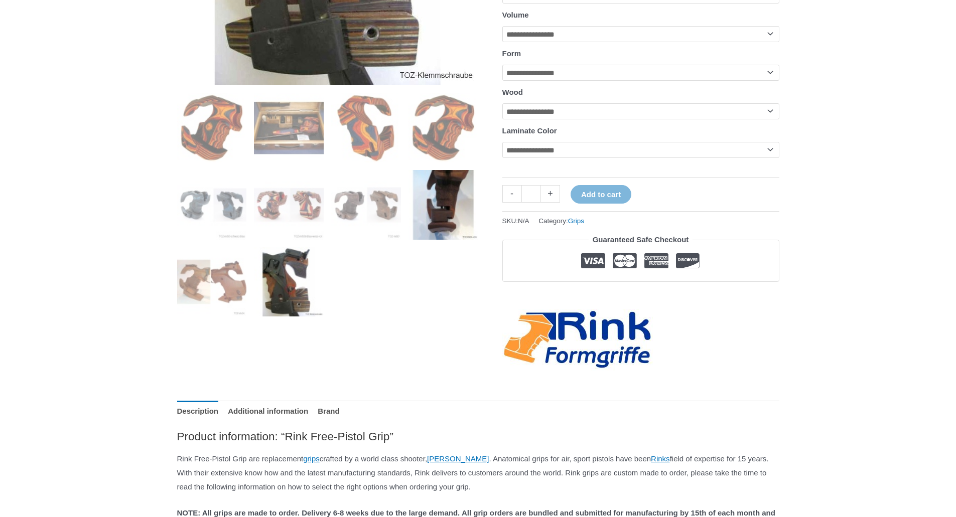
click at [457, 205] on img at bounding box center [443, 205] width 70 height 70
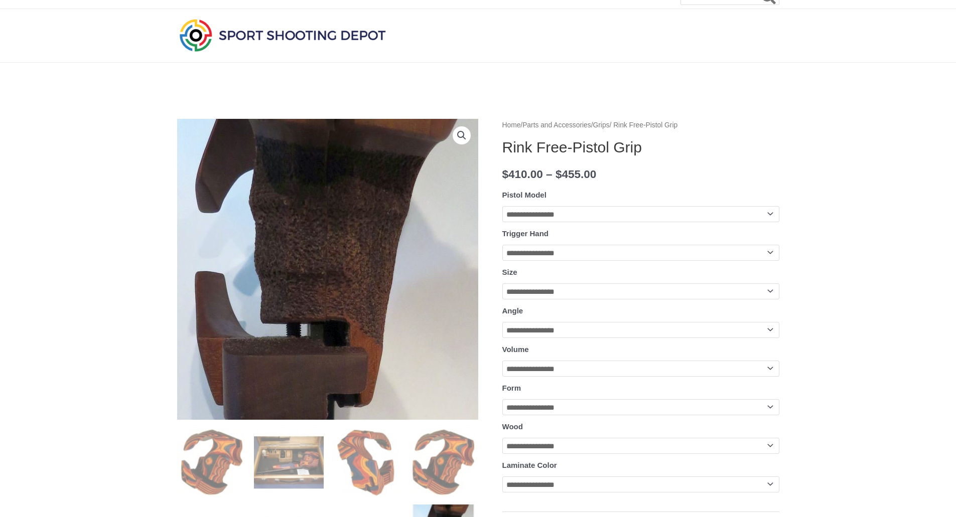
scroll to position [0, 0]
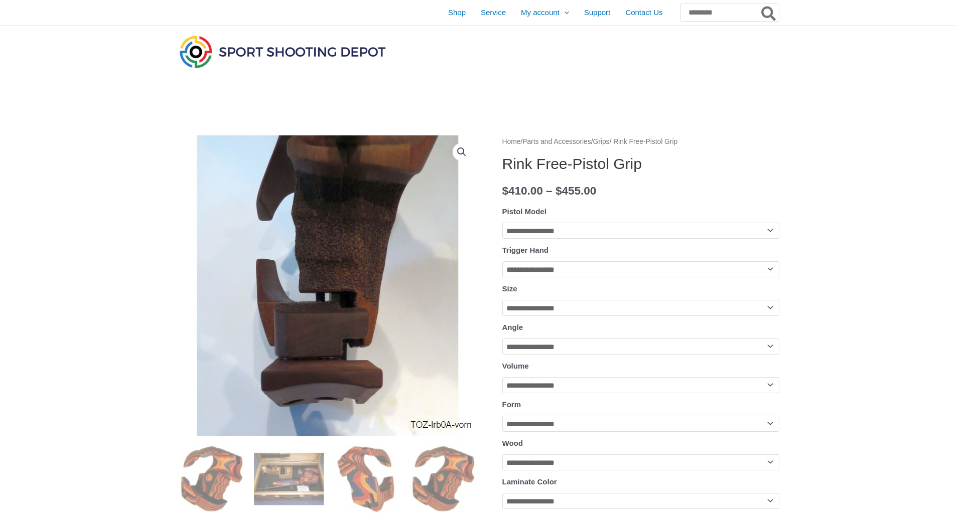
drag, startPoint x: 399, startPoint y: 13, endPoint x: 416, endPoint y: 11, distance: 17.2
click at [441, 13] on link "Shop" at bounding box center [457, 12] width 33 height 25
click at [448, 11] on span "Shop" at bounding box center [457, 12] width 18 height 25
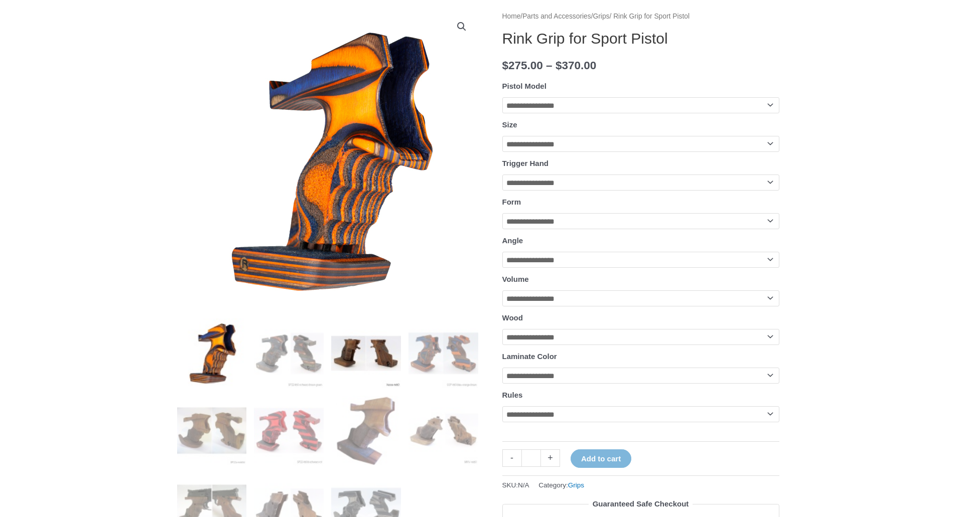
scroll to position [100, 0]
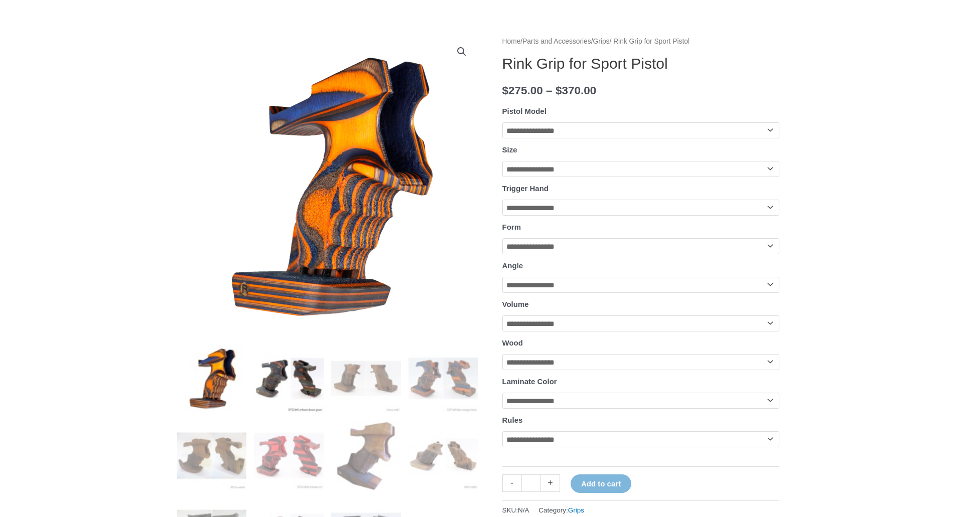
click at [264, 383] on img at bounding box center [289, 379] width 70 height 70
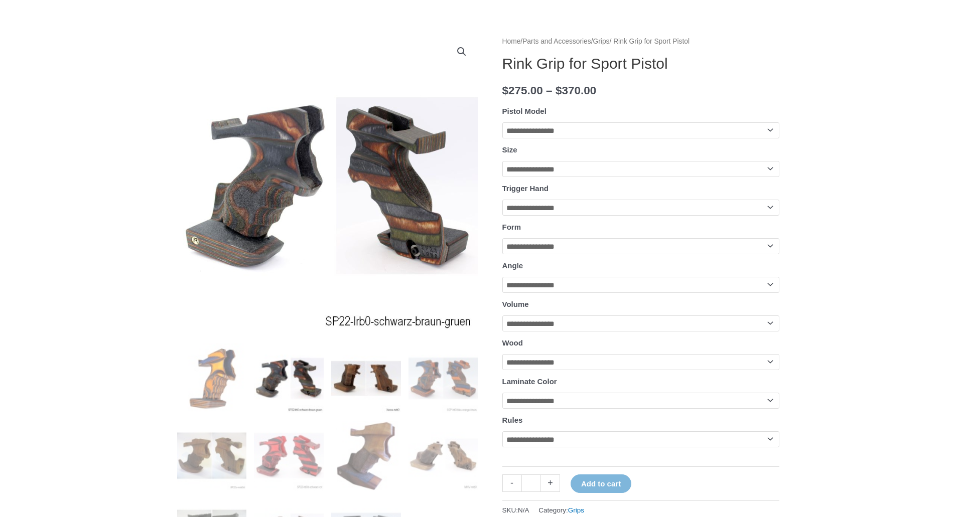
click at [366, 379] on img at bounding box center [366, 379] width 70 height 70
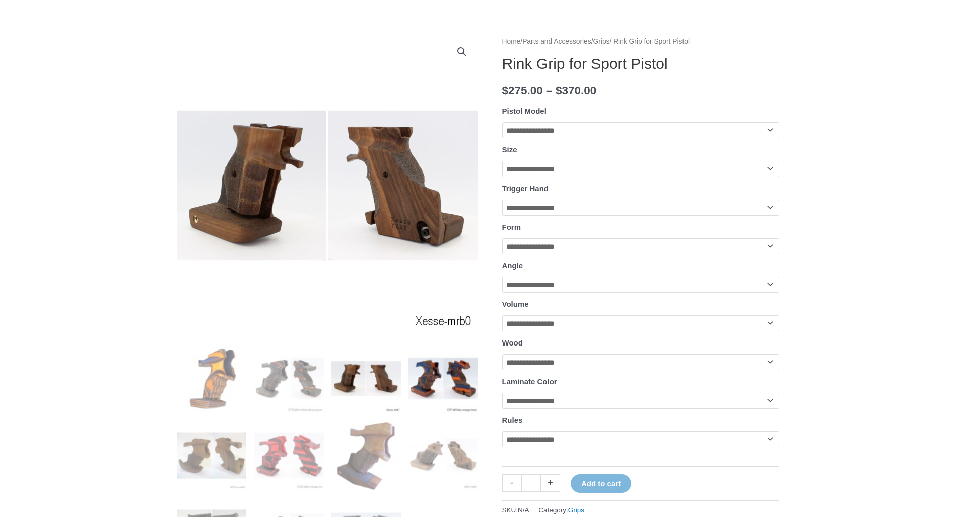
click at [422, 369] on img at bounding box center [443, 379] width 70 height 70
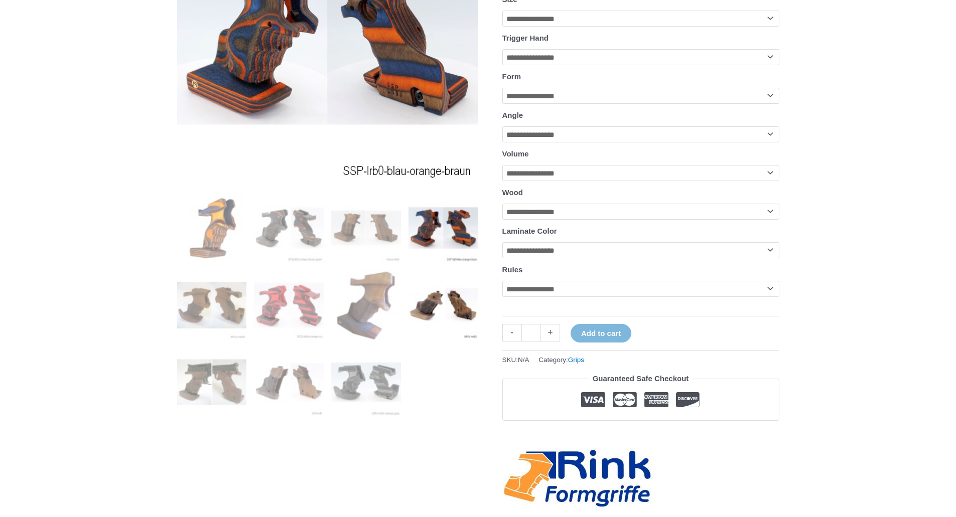
click at [474, 297] on img at bounding box center [443, 305] width 70 height 70
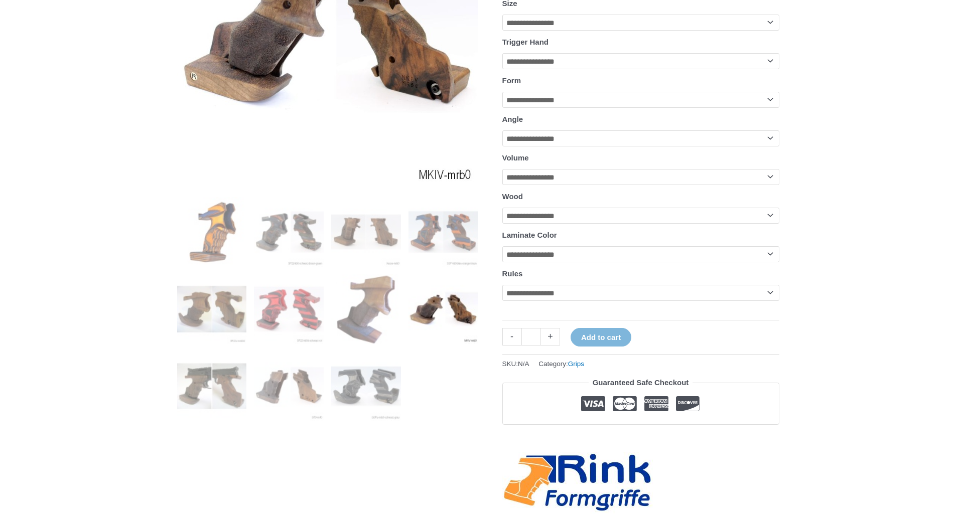
scroll to position [251, 0]
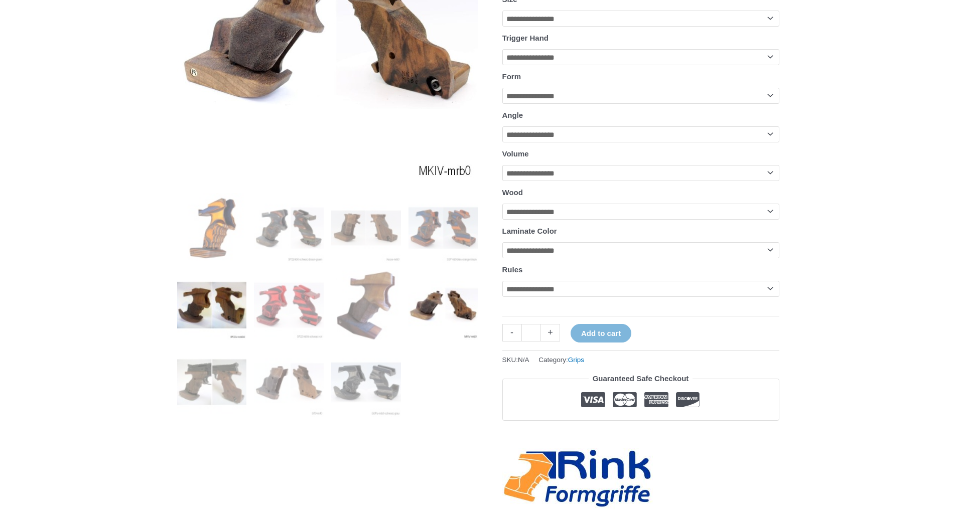
click at [199, 311] on img at bounding box center [212, 305] width 70 height 70
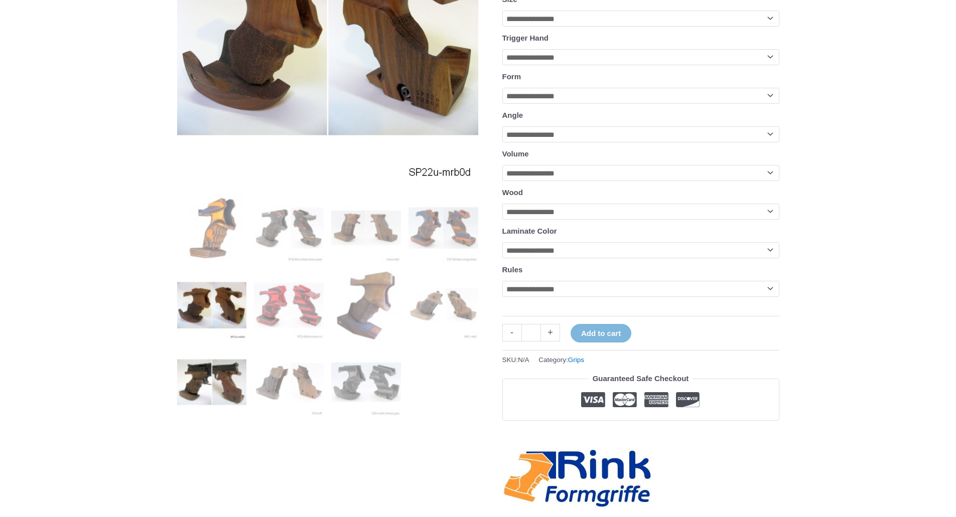
click at [238, 392] on img at bounding box center [212, 383] width 70 height 70
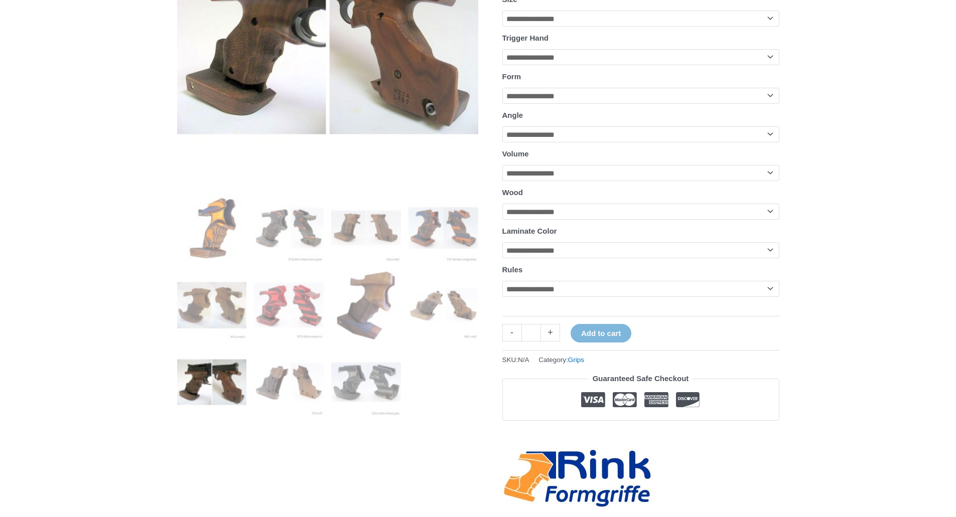
click at [210, 393] on img at bounding box center [212, 383] width 70 height 70
click at [345, 385] on img at bounding box center [366, 383] width 70 height 70
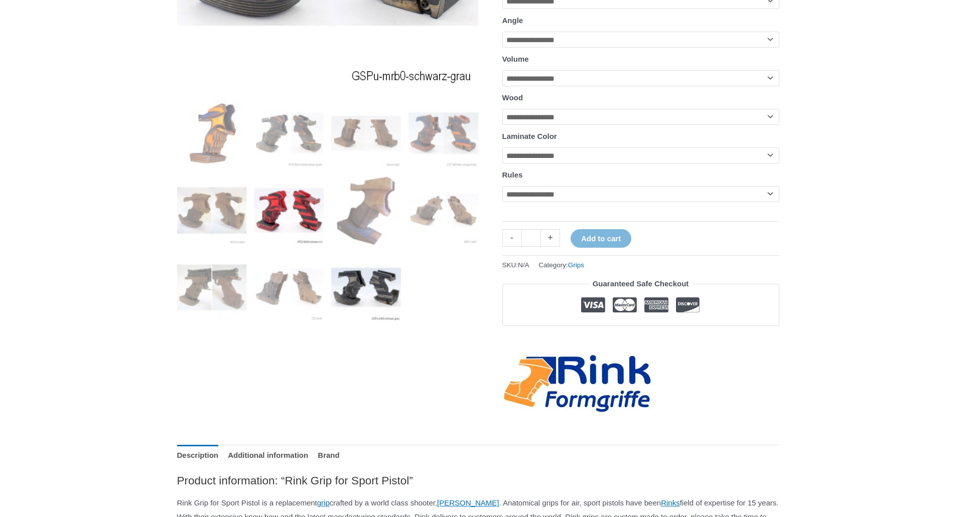
scroll to position [351, 0]
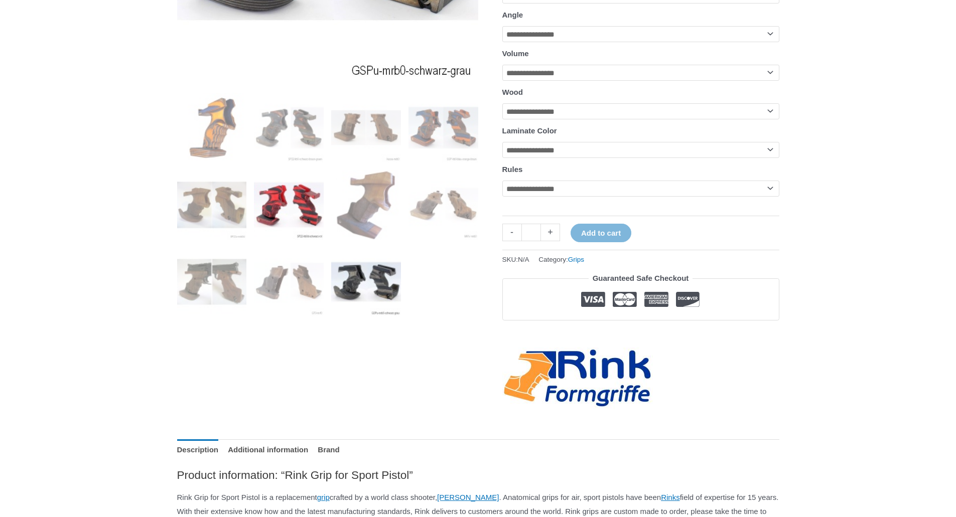
click at [265, 210] on img at bounding box center [289, 205] width 70 height 70
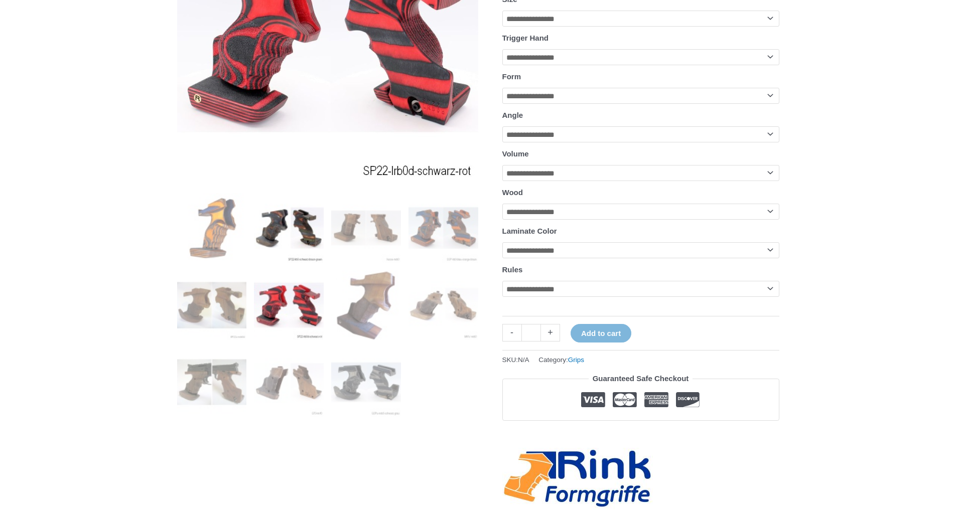
click at [266, 242] on img at bounding box center [289, 228] width 70 height 70
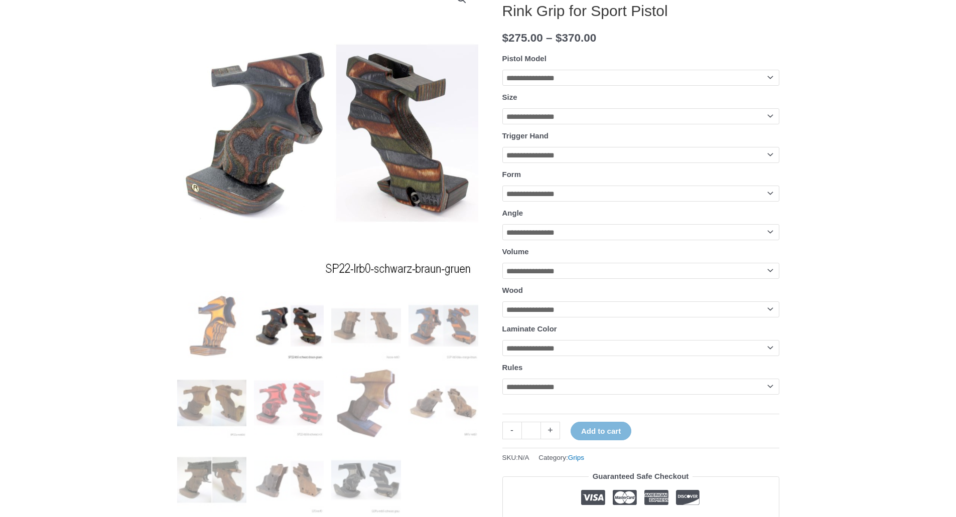
scroll to position [151, 0]
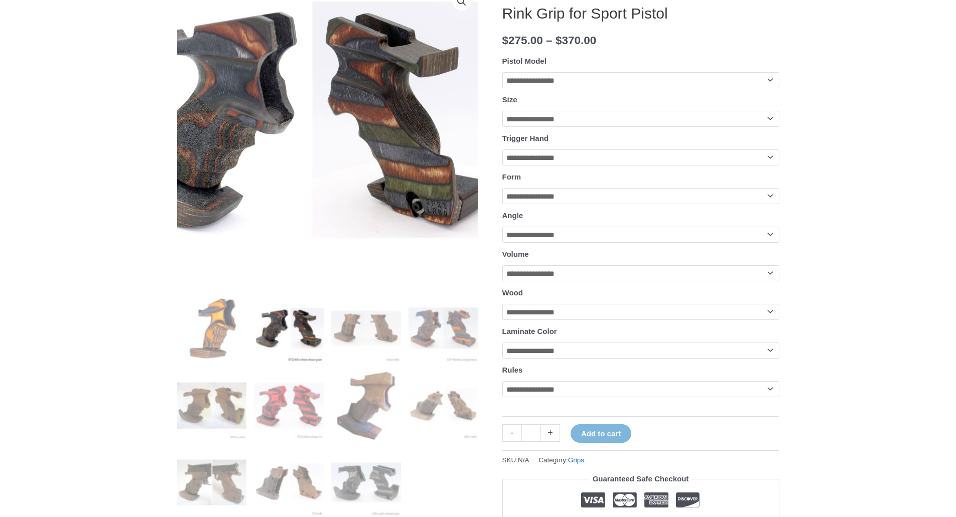
click at [406, 184] on img at bounding box center [300, 119] width 401 height 401
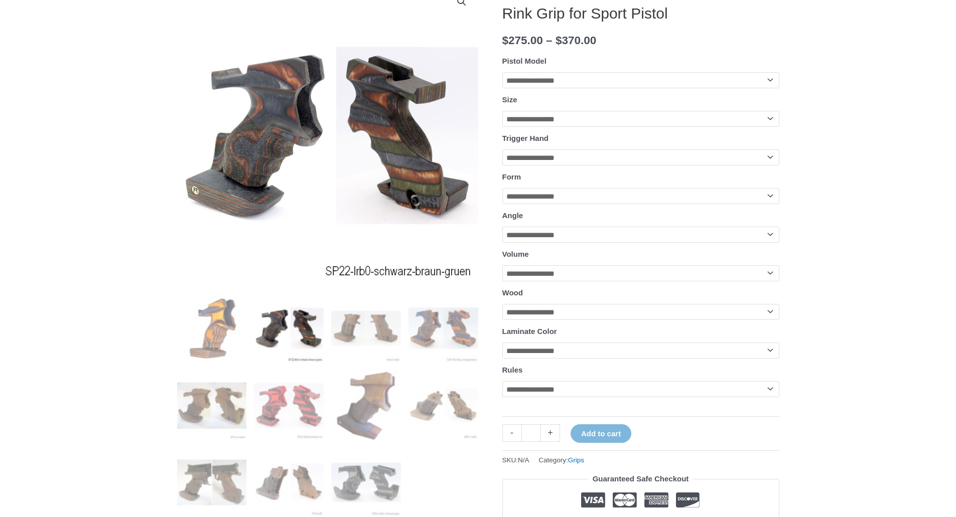
click at [275, 340] on img at bounding box center [289, 329] width 70 height 70
click at [359, 332] on img at bounding box center [366, 329] width 70 height 70
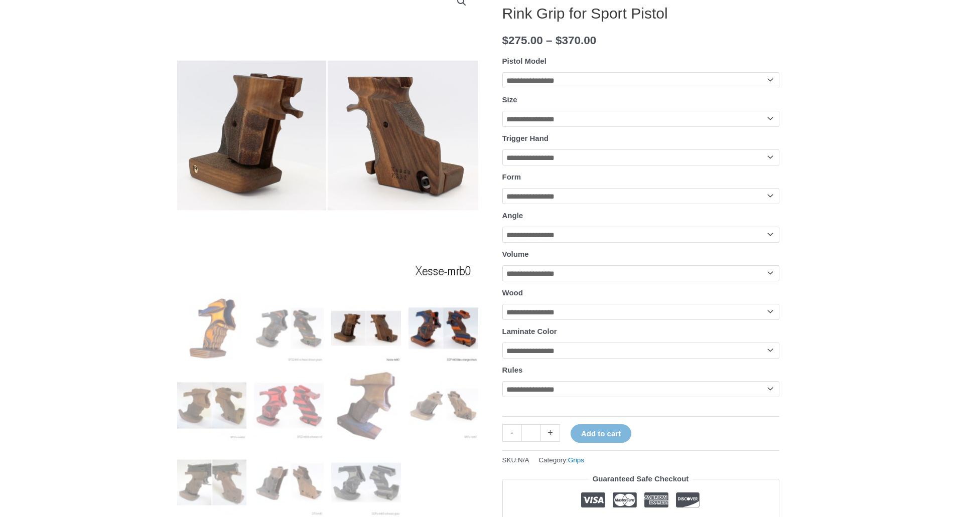
click at [426, 334] on img at bounding box center [443, 329] width 70 height 70
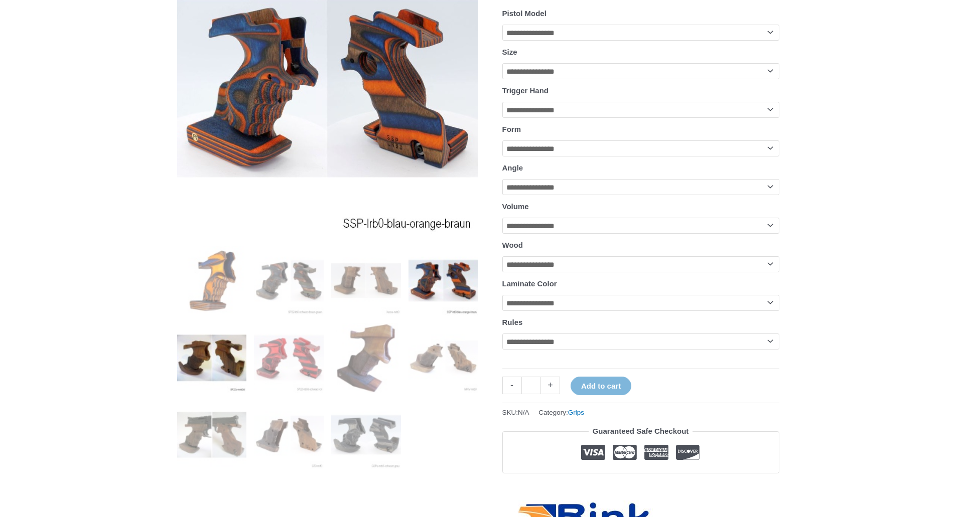
scroll to position [201, 0]
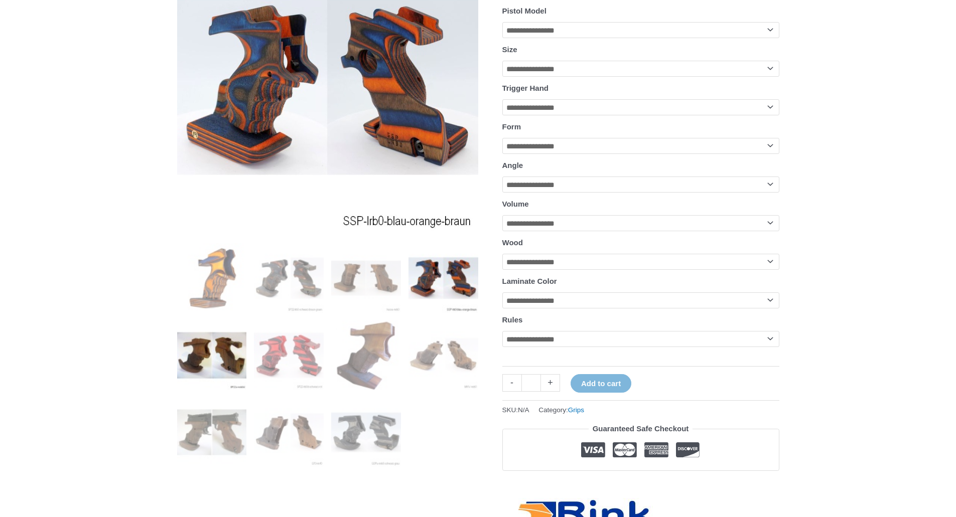
click at [201, 358] on img at bounding box center [212, 356] width 70 height 70
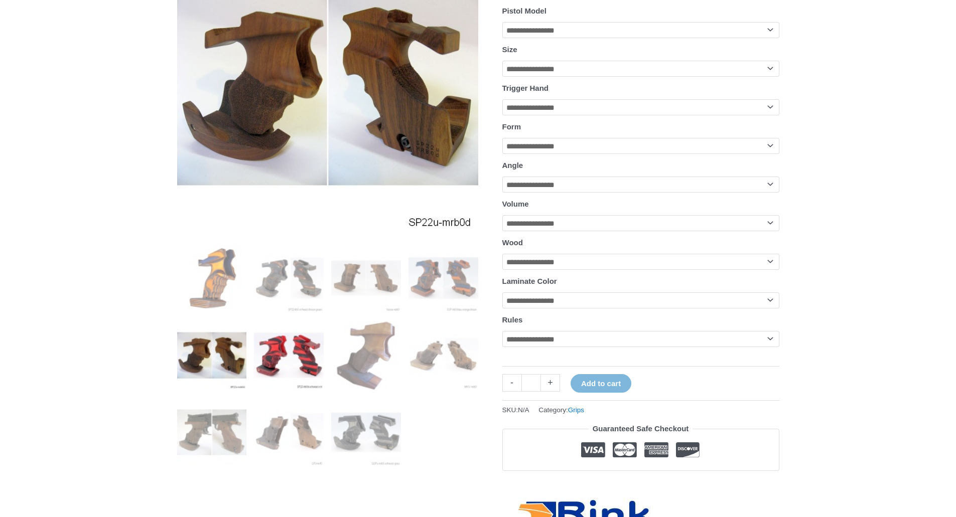
click at [311, 365] on img at bounding box center [289, 356] width 70 height 70
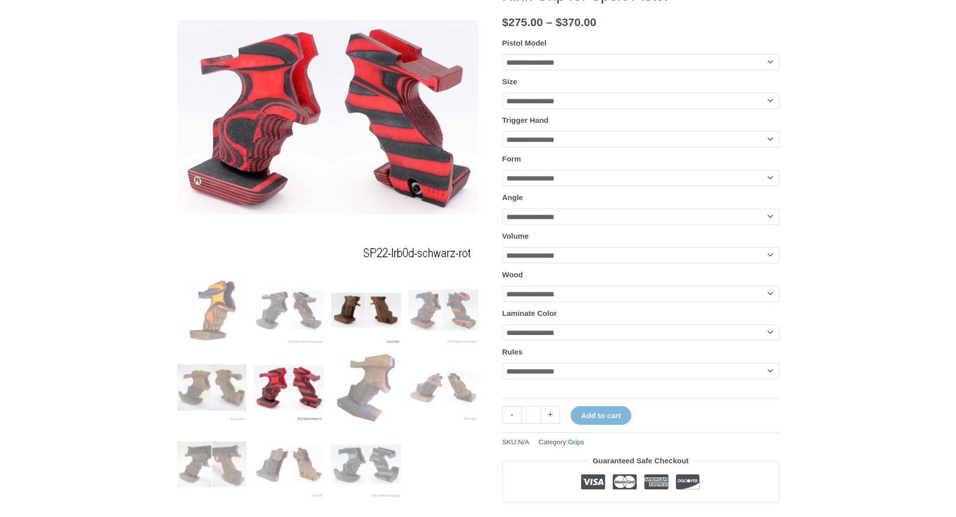
scroll to position [151, 0]
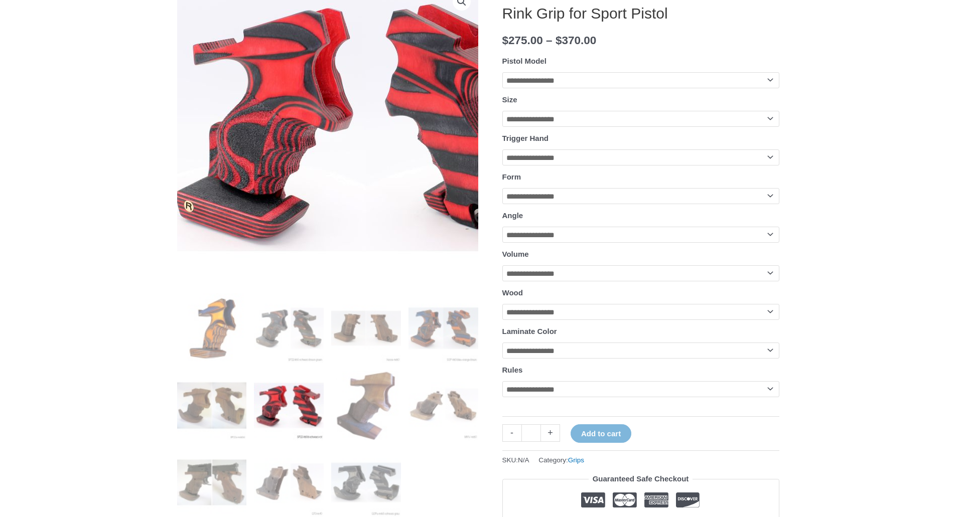
click at [223, 176] on img at bounding box center [362, 121] width 401 height 401
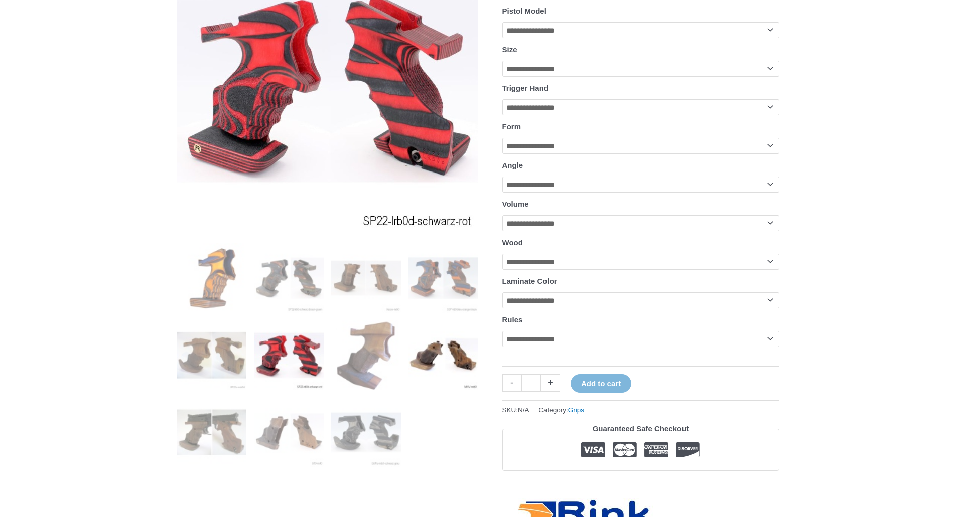
click at [450, 359] on img at bounding box center [443, 356] width 70 height 70
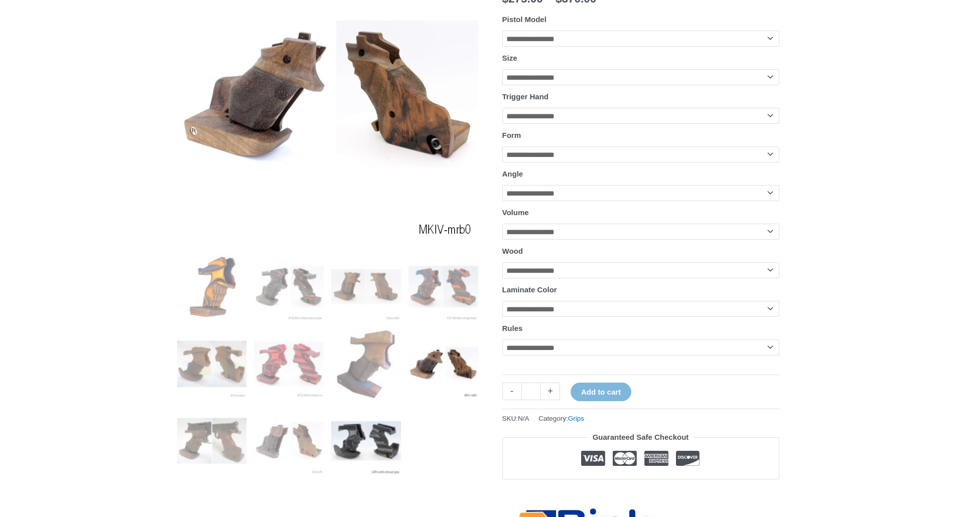
scroll to position [201, 0]
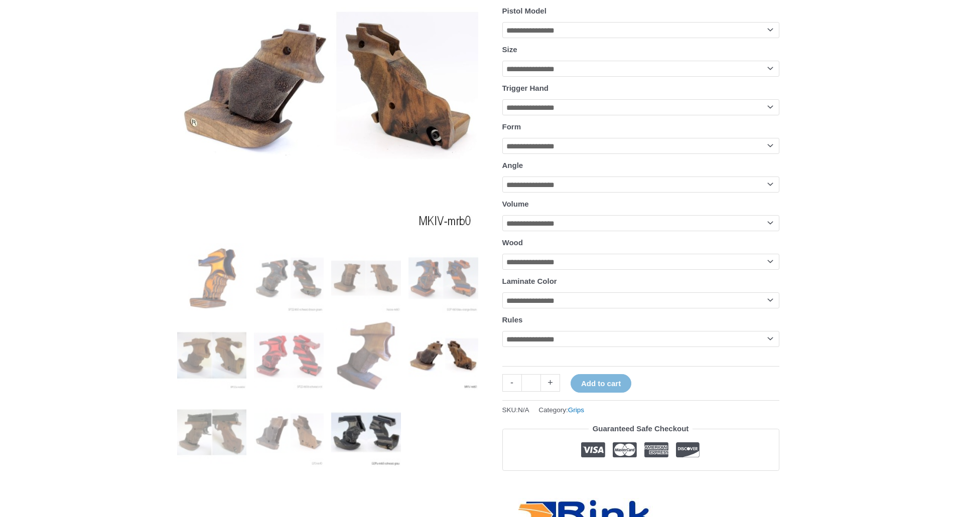
click at [336, 443] on img at bounding box center [366, 433] width 70 height 70
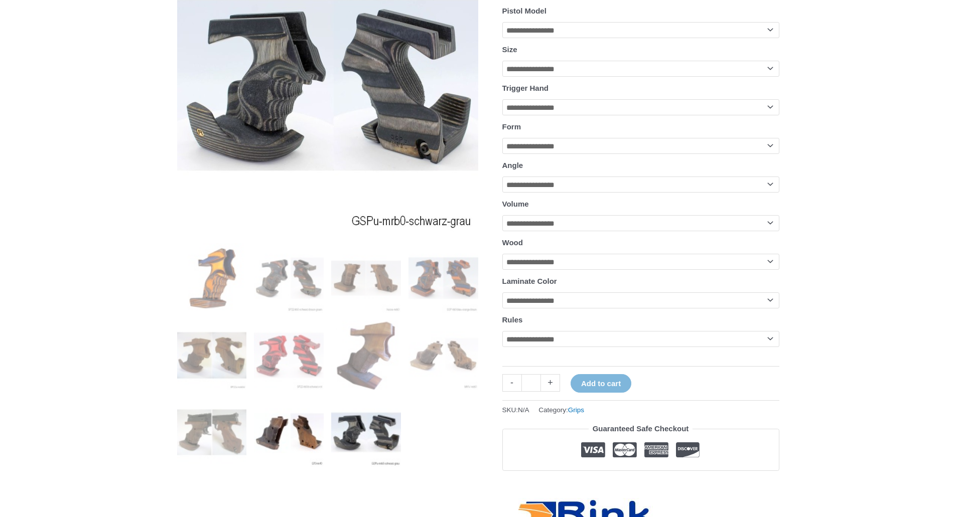
click at [268, 438] on img at bounding box center [289, 433] width 70 height 70
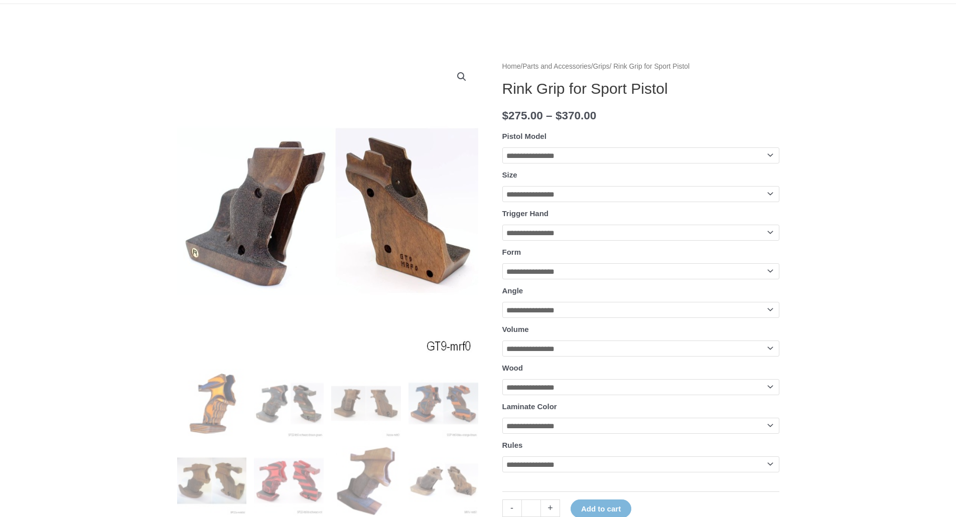
scroll to position [0, 0]
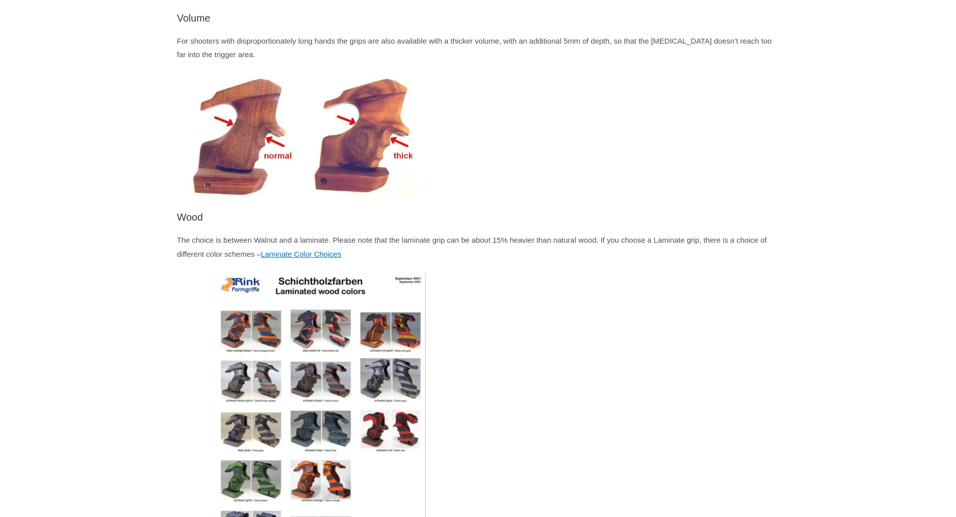
scroll to position [1907, 0]
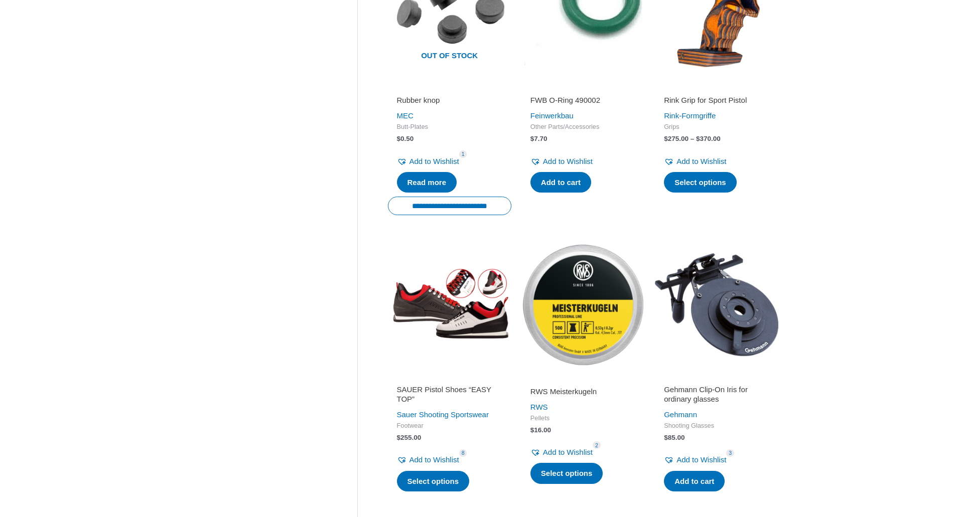
scroll to position [953, 0]
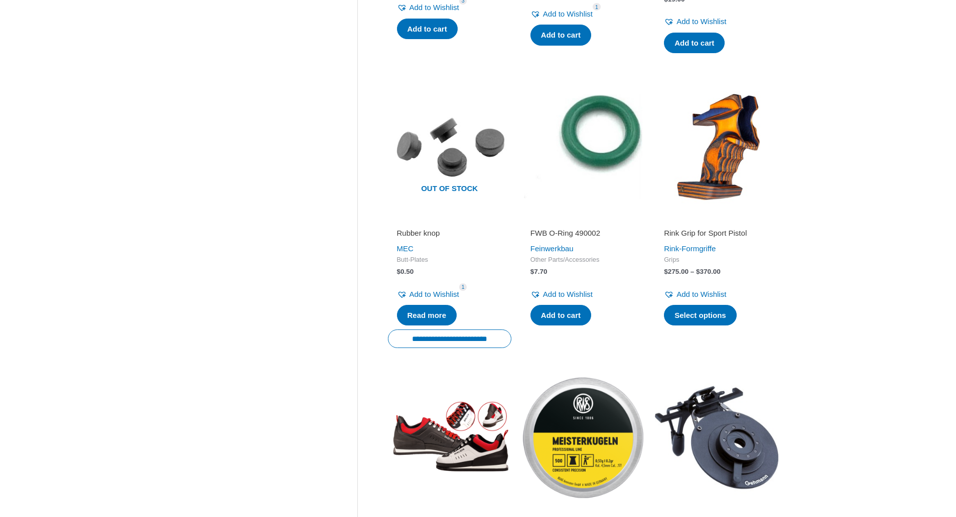
click at [739, 118] on img at bounding box center [716, 146] width 123 height 123
click at [706, 174] on img at bounding box center [716, 146] width 123 height 123
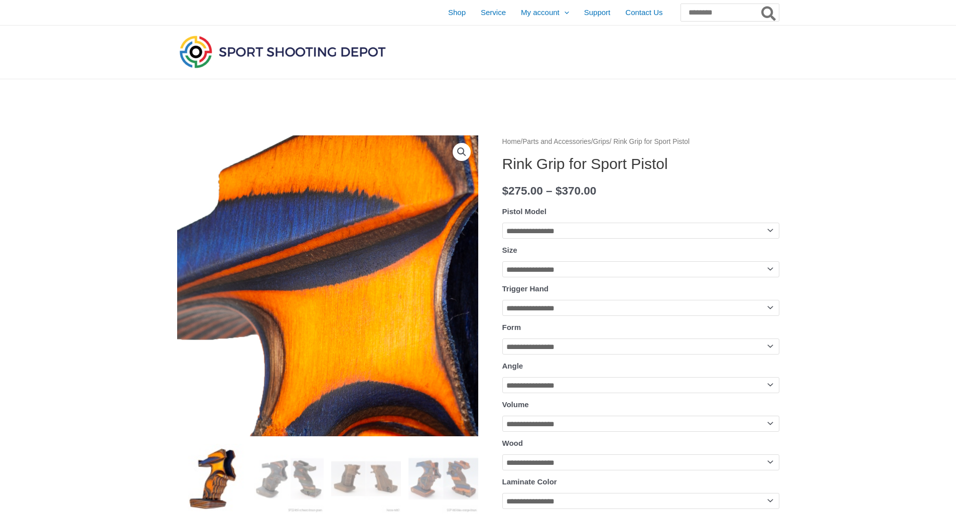
click at [351, 192] on img at bounding box center [272, 506] width 1003 height 1003
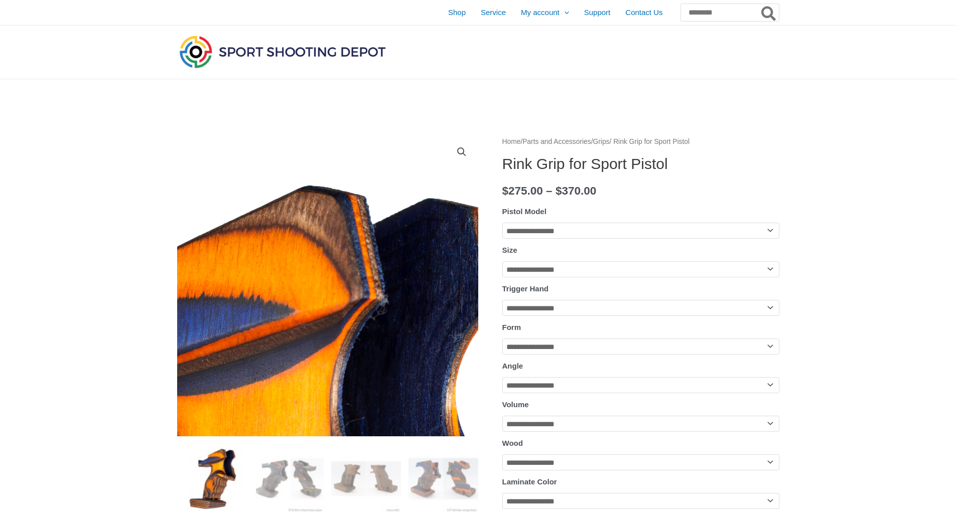
drag, startPoint x: 395, startPoint y: 147, endPoint x: 388, endPoint y: 156, distance: 11.8
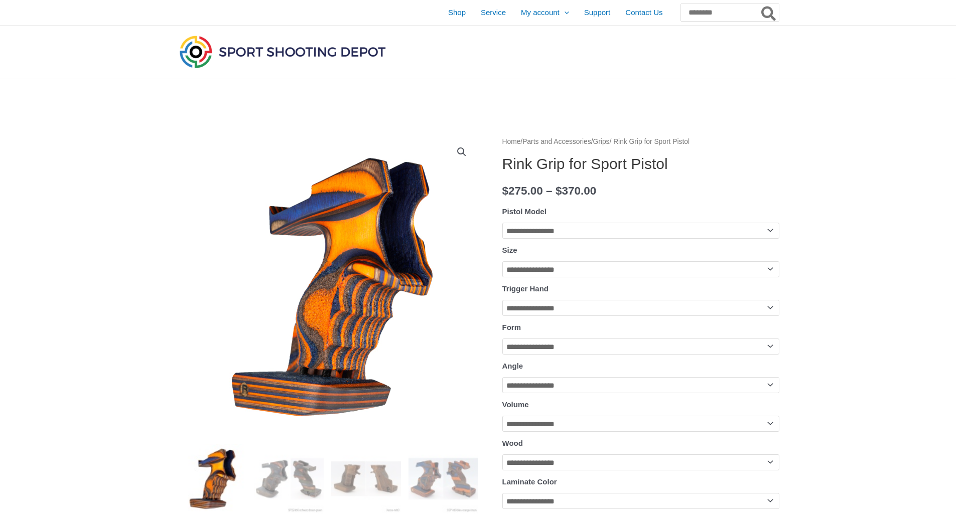
click at [465, 159] on link "View full-screen image gallery" at bounding box center [462, 152] width 18 height 18
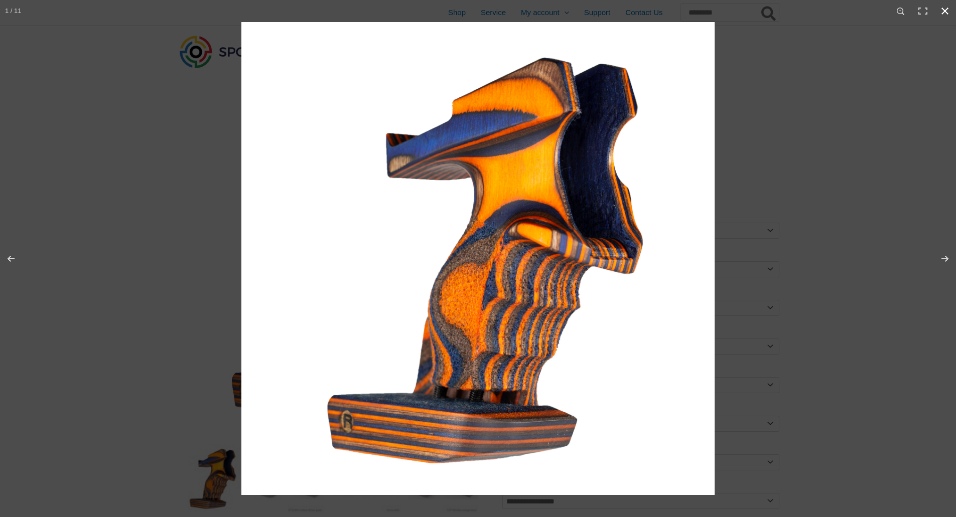
click at [915, 240] on div at bounding box center [719, 280] width 956 height 517
